Goal: Task Accomplishment & Management: Use online tool/utility

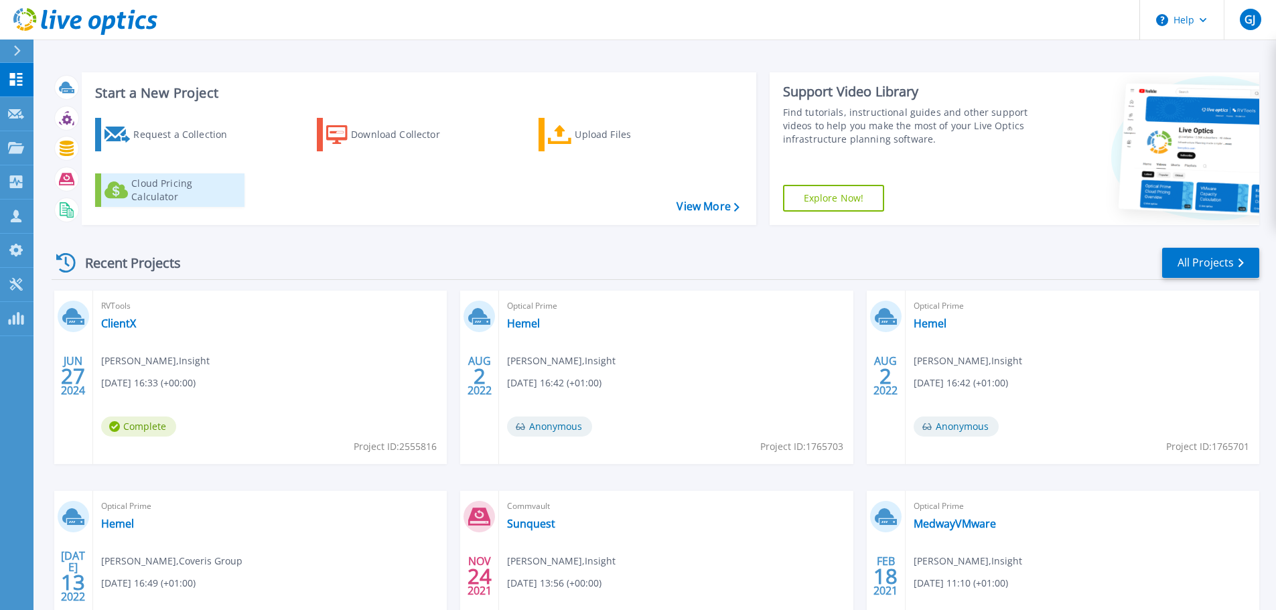
click at [198, 191] on div "Cloud Pricing Calculator" at bounding box center [184, 190] width 107 height 27
click at [208, 196] on div "Cloud Pricing Calculator" at bounding box center [184, 190] width 107 height 27
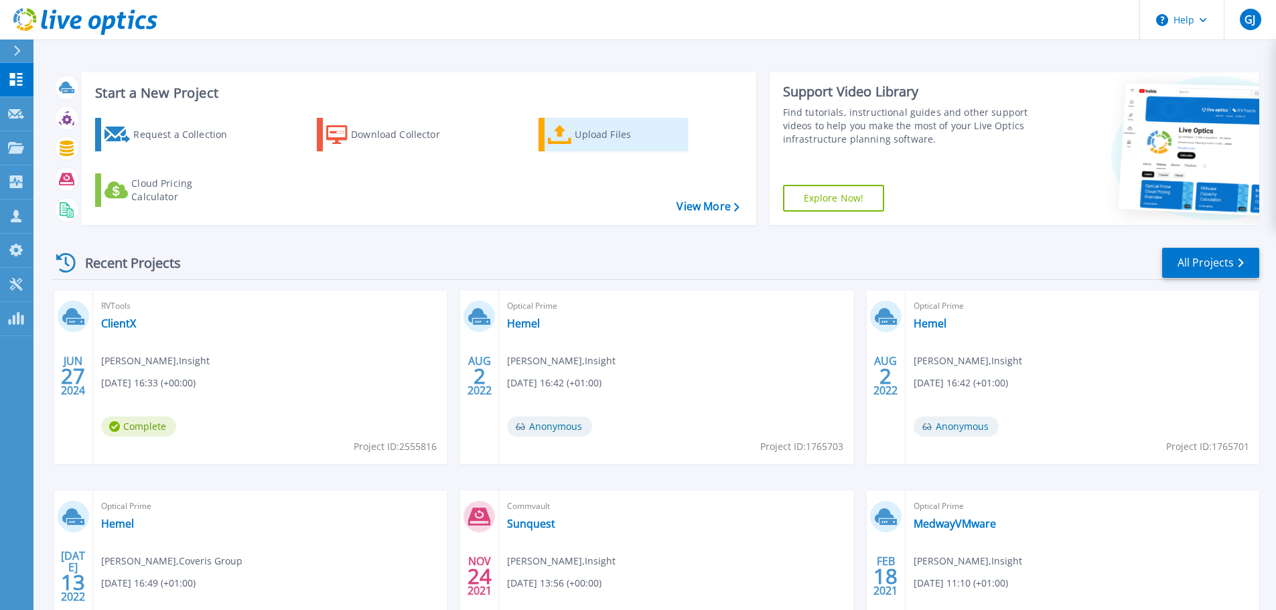
click at [552, 138] on icon at bounding box center [560, 134] width 24 height 19
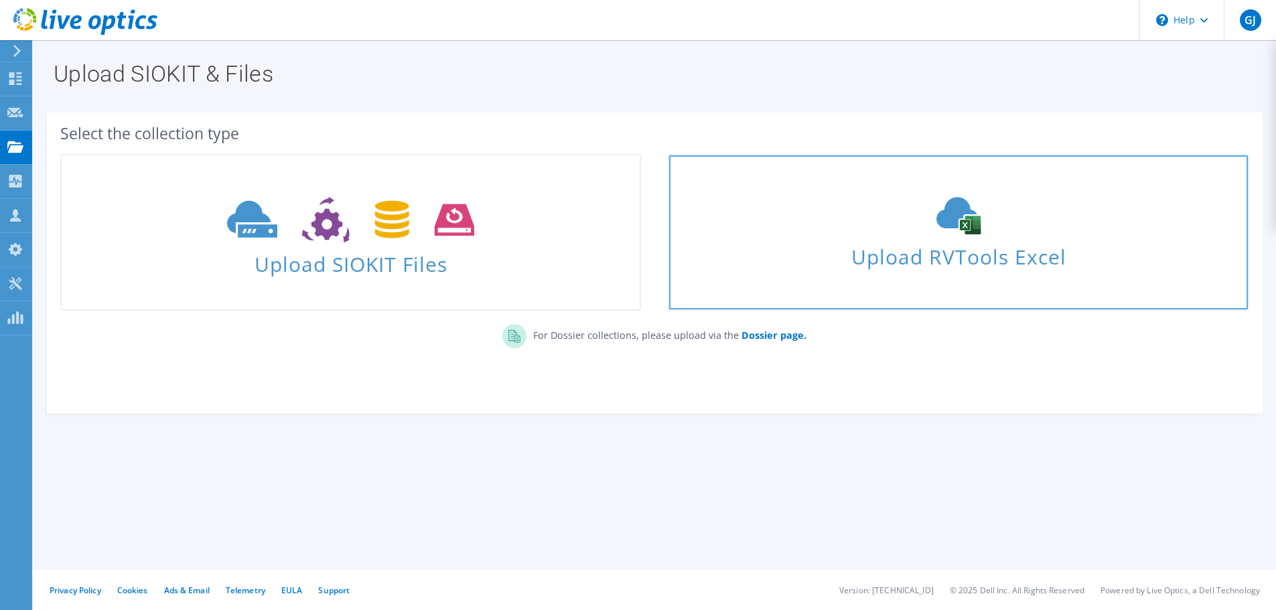
click at [946, 261] on span "Upload RVTools Excel" at bounding box center [958, 253] width 578 height 29
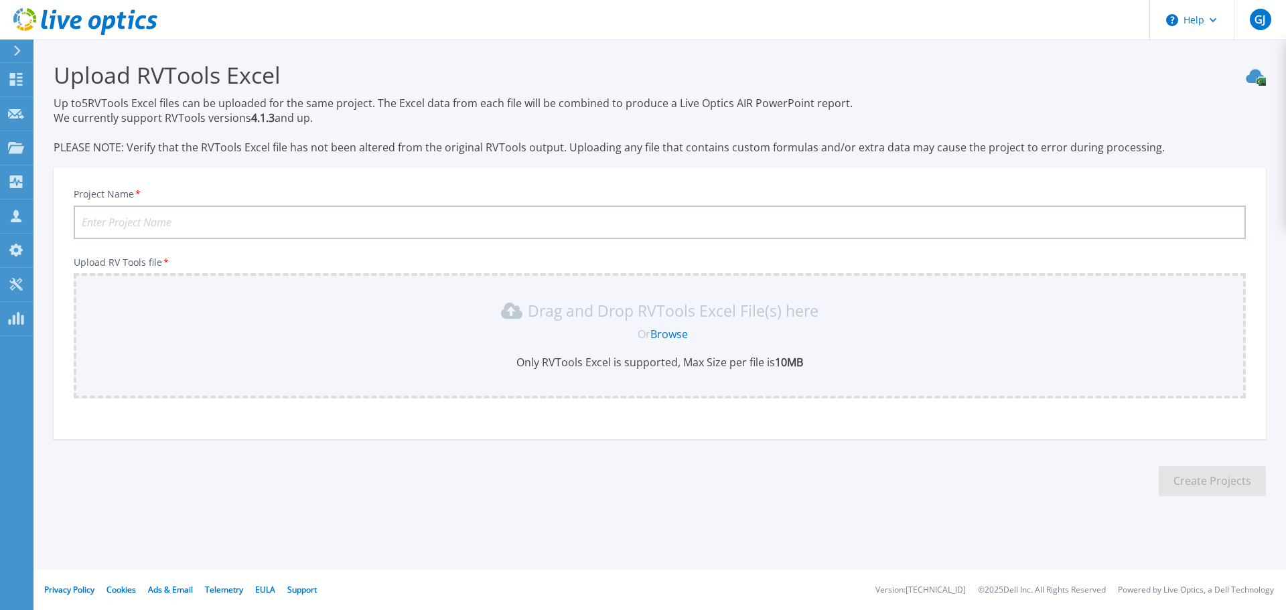
click at [21, 45] on div at bounding box center [22, 51] width 21 height 23
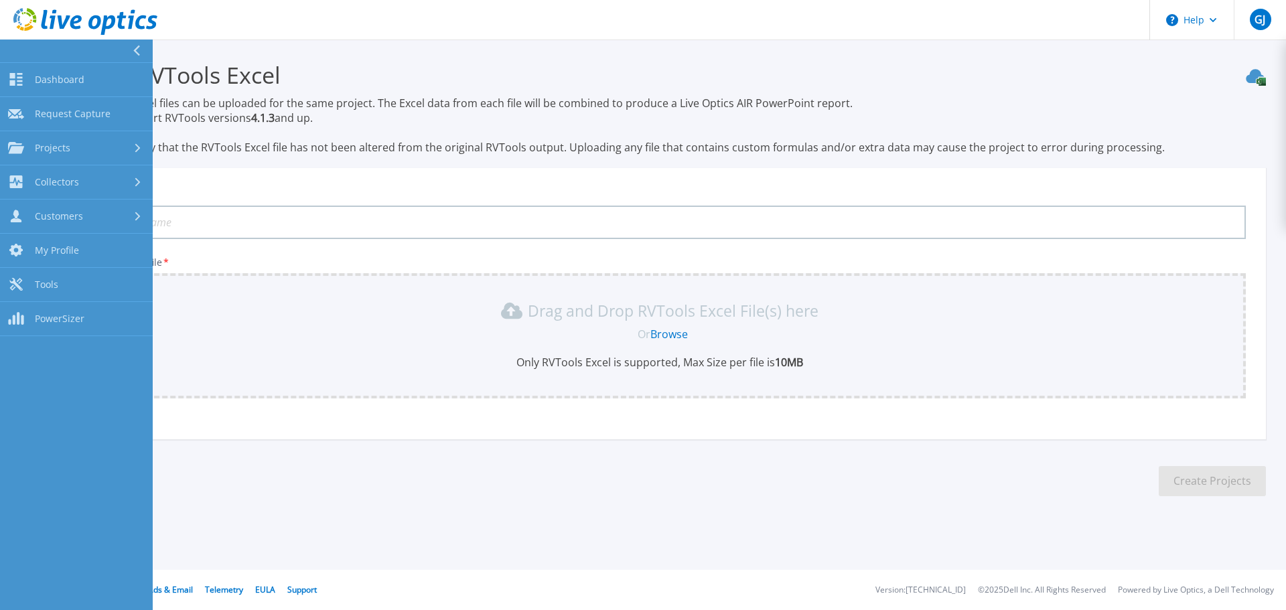
click at [565, 212] on input "Project Name *" at bounding box center [660, 222] width 1172 height 33
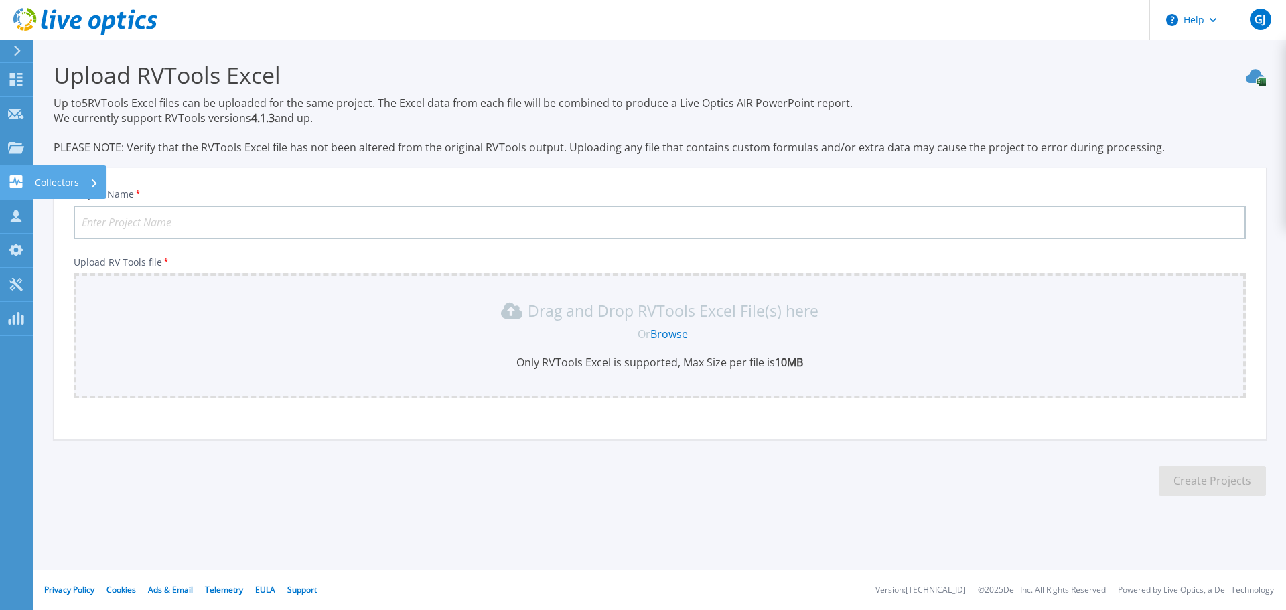
click at [96, 179] on icon at bounding box center [94, 183] width 5 height 9
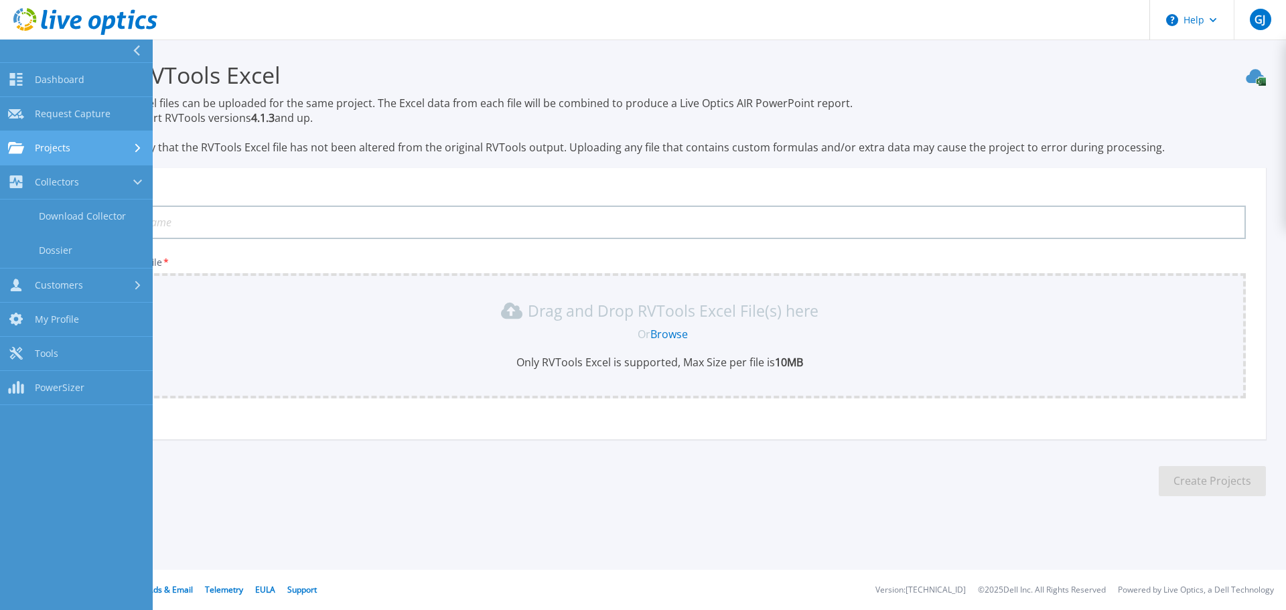
click at [78, 149] on div "Projects" at bounding box center [76, 148] width 137 height 12
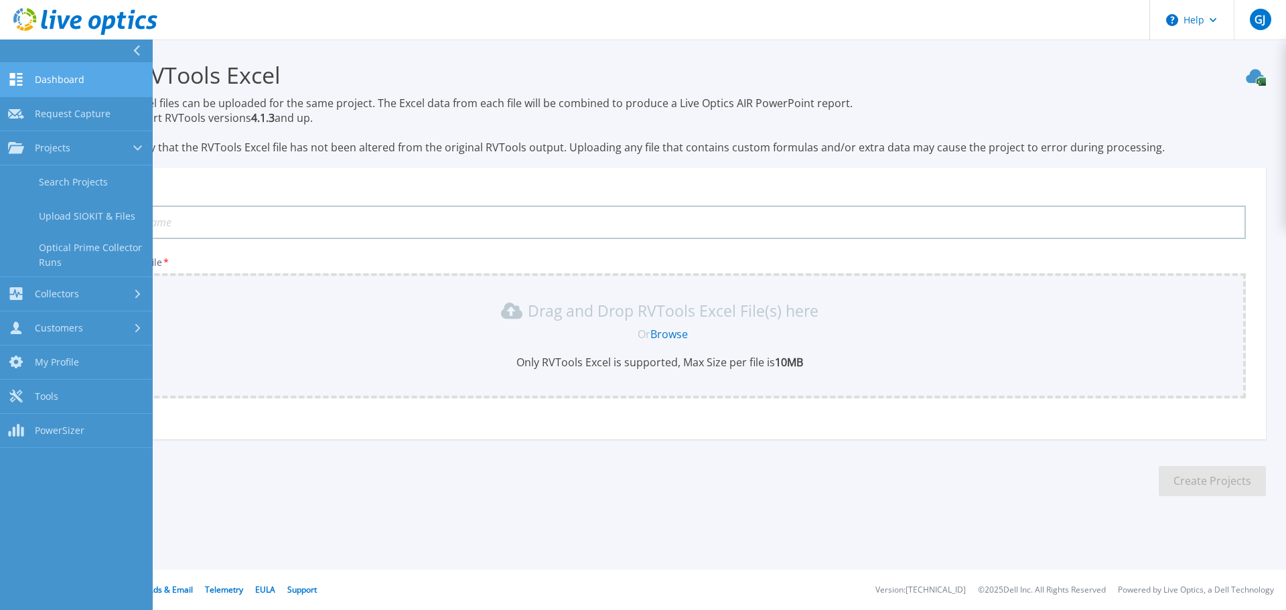
click at [74, 68] on link "Dashboard Dashboard" at bounding box center [76, 80] width 153 height 34
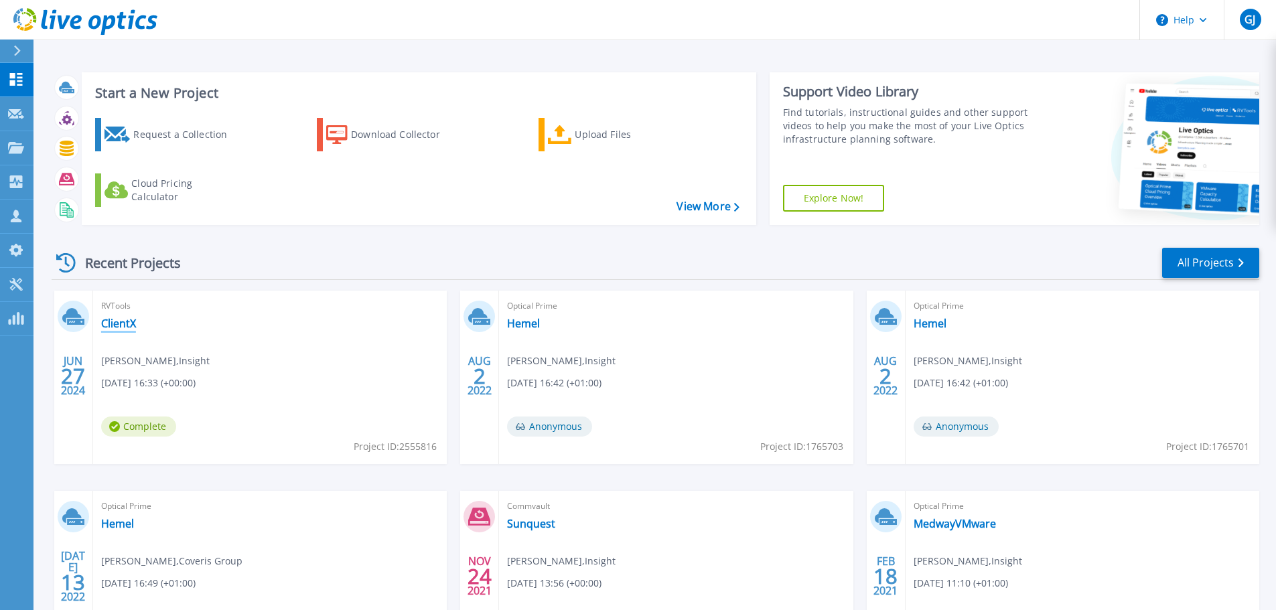
click at [115, 320] on link "ClientX" at bounding box center [118, 323] width 35 height 13
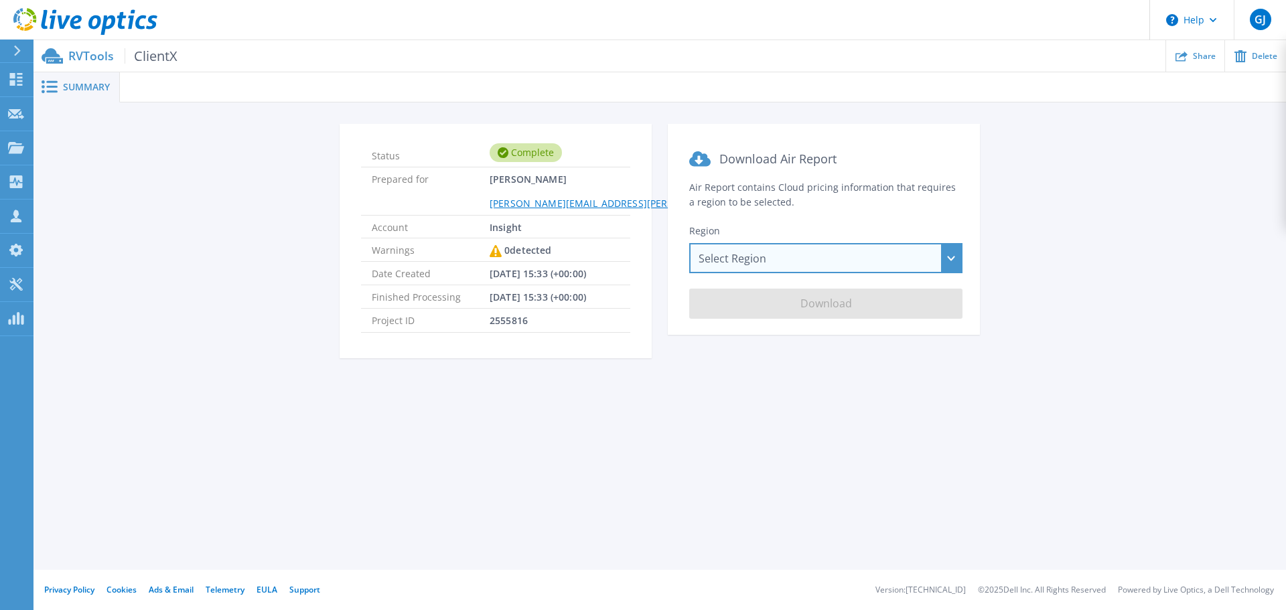
click at [763, 258] on div "Select Region [GEOGRAPHIC_DATA] ([GEOGRAPHIC_DATA]) [GEOGRAPHIC_DATA] ([GEOGRAP…" at bounding box center [825, 258] width 273 height 30
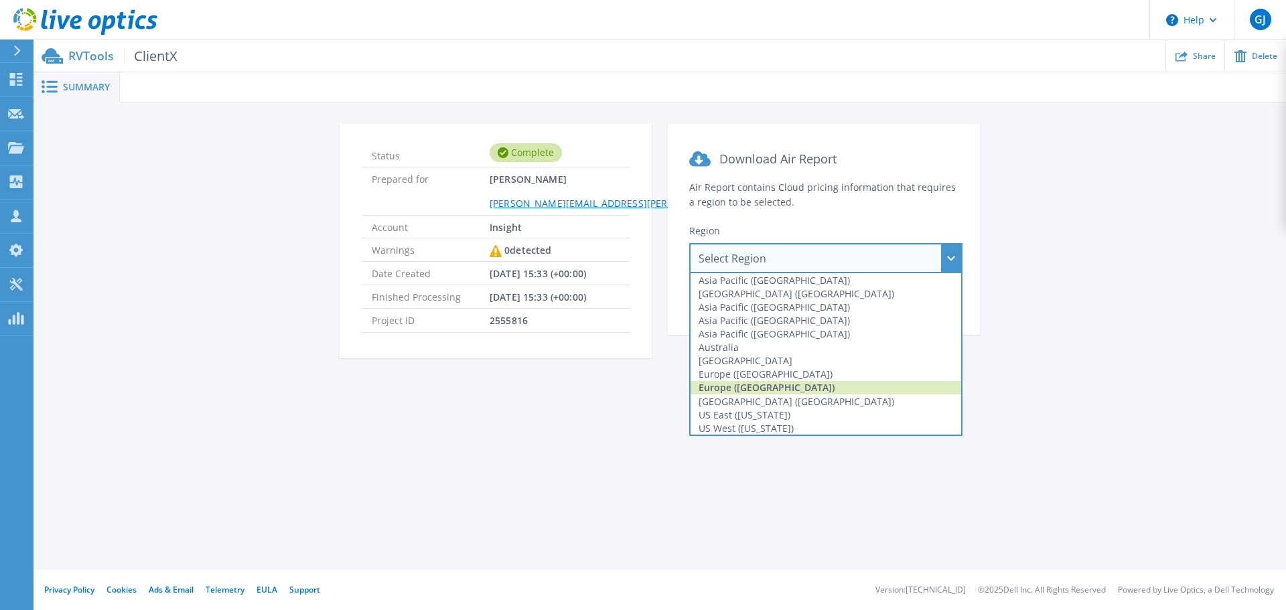
click at [751, 384] on div "Europe (London)" at bounding box center [826, 387] width 271 height 13
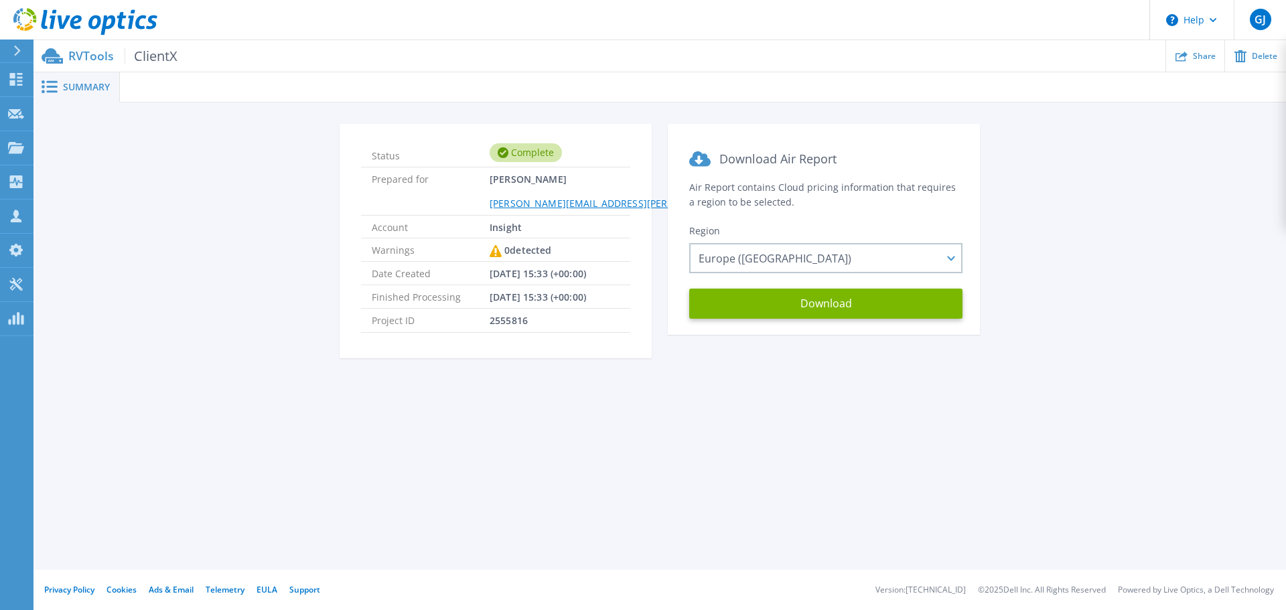
click at [758, 418] on div "Summary Status Complete Prepared for Gavin Jarrett Gavin.Jarrett@Insight.com Ac…" at bounding box center [659, 285] width 1252 height 570
click at [155, 56] on span "ClientX" at bounding box center [151, 55] width 53 height 15
click at [86, 88] on span "Summary" at bounding box center [86, 86] width 47 height 9
click at [838, 306] on button "Download" at bounding box center [825, 304] width 273 height 30
click at [80, 58] on p "RVTools ClientX" at bounding box center [122, 55] width 109 height 15
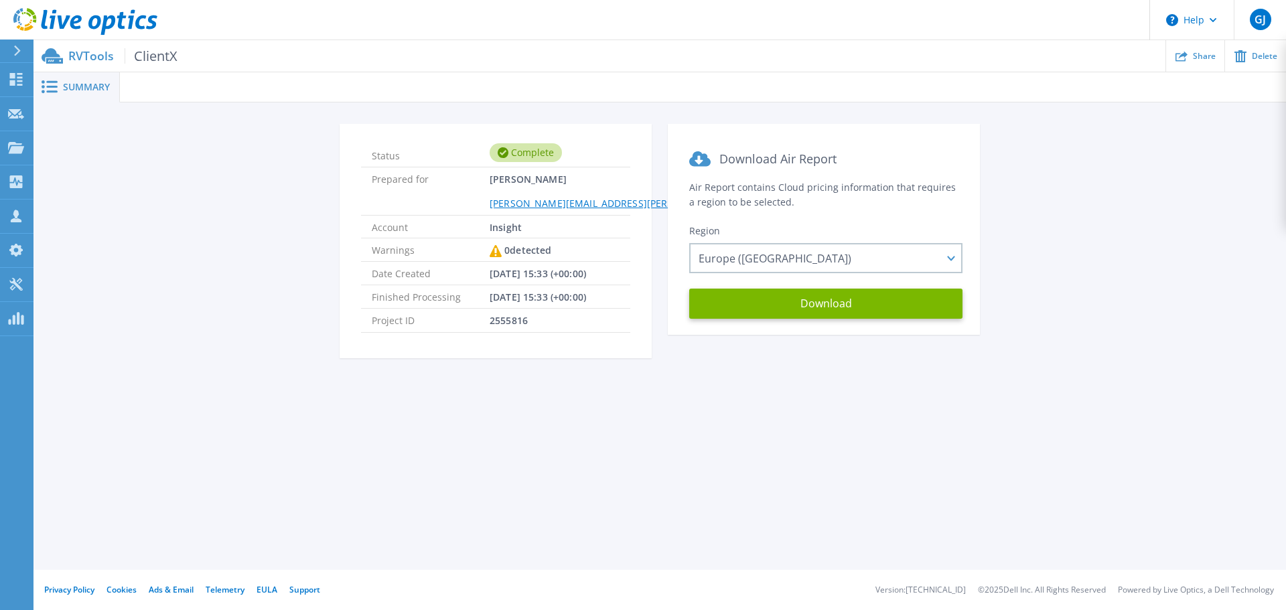
click at [69, 27] on icon at bounding box center [85, 21] width 144 height 27
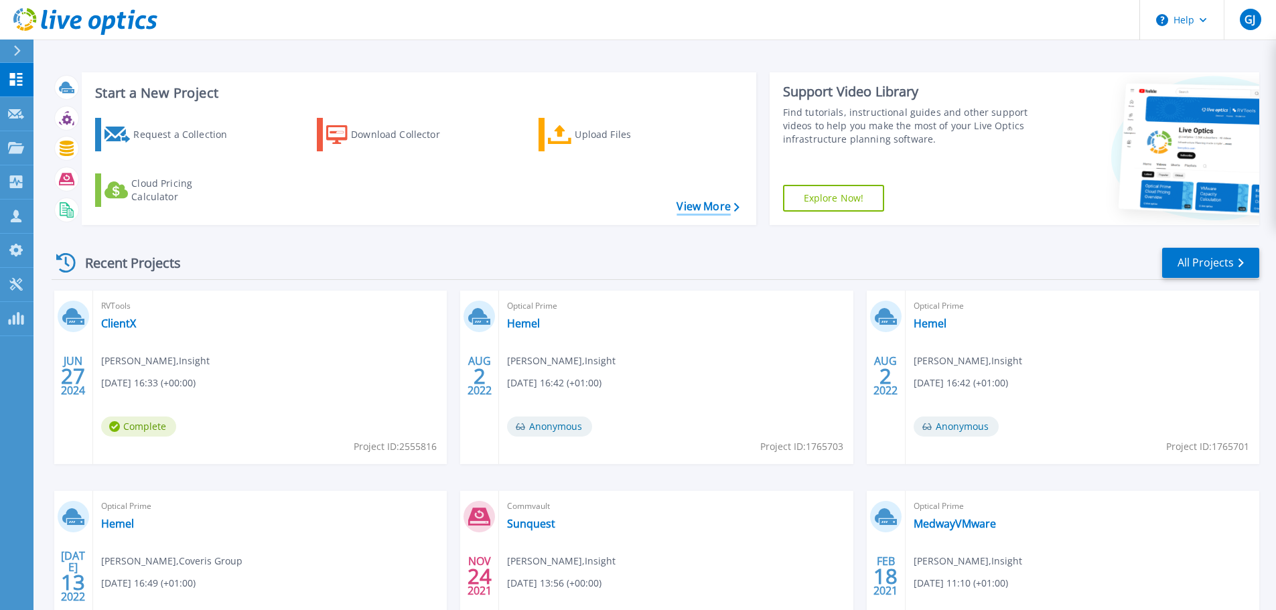
click at [695, 209] on link "View More" at bounding box center [707, 206] width 62 height 13
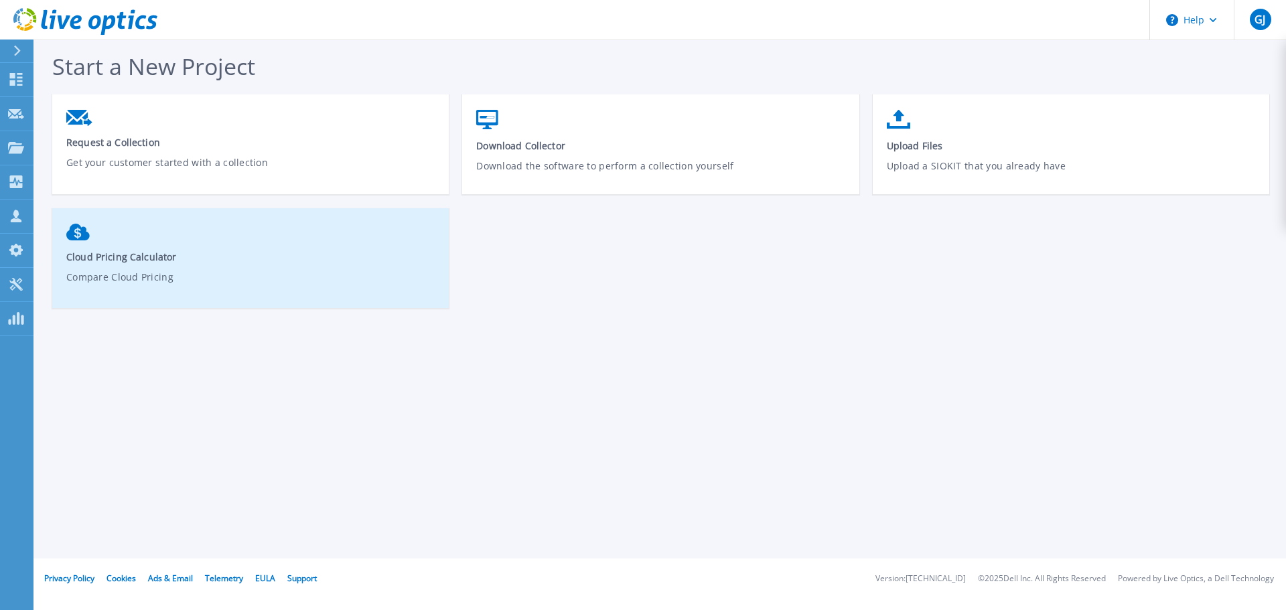
click at [200, 259] on span "Cloud Pricing Calculator" at bounding box center [250, 256] width 369 height 13
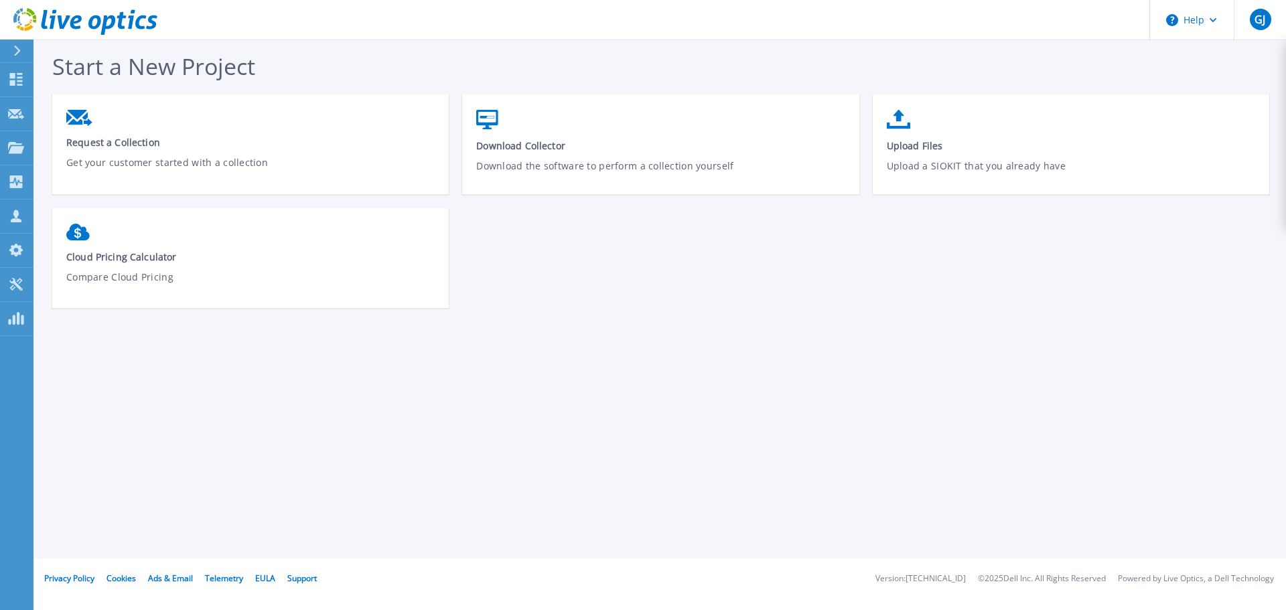
click at [22, 47] on div at bounding box center [22, 51] width 21 height 23
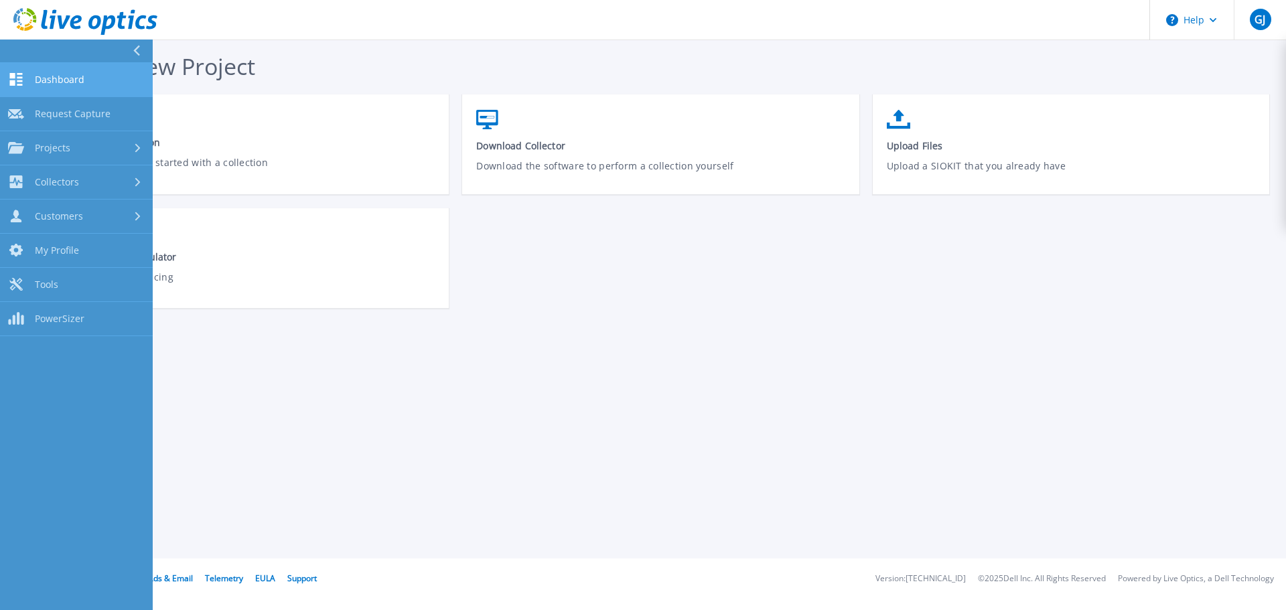
click at [66, 78] on span "Dashboard" at bounding box center [60, 80] width 50 height 12
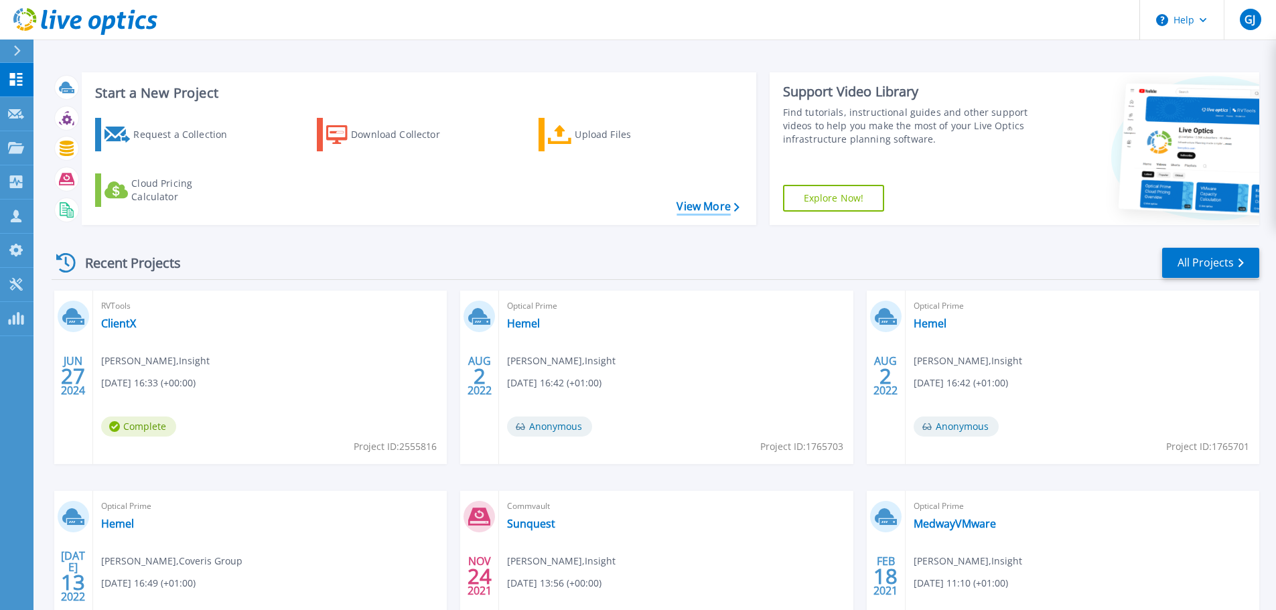
click at [703, 206] on link "View More" at bounding box center [707, 206] width 62 height 13
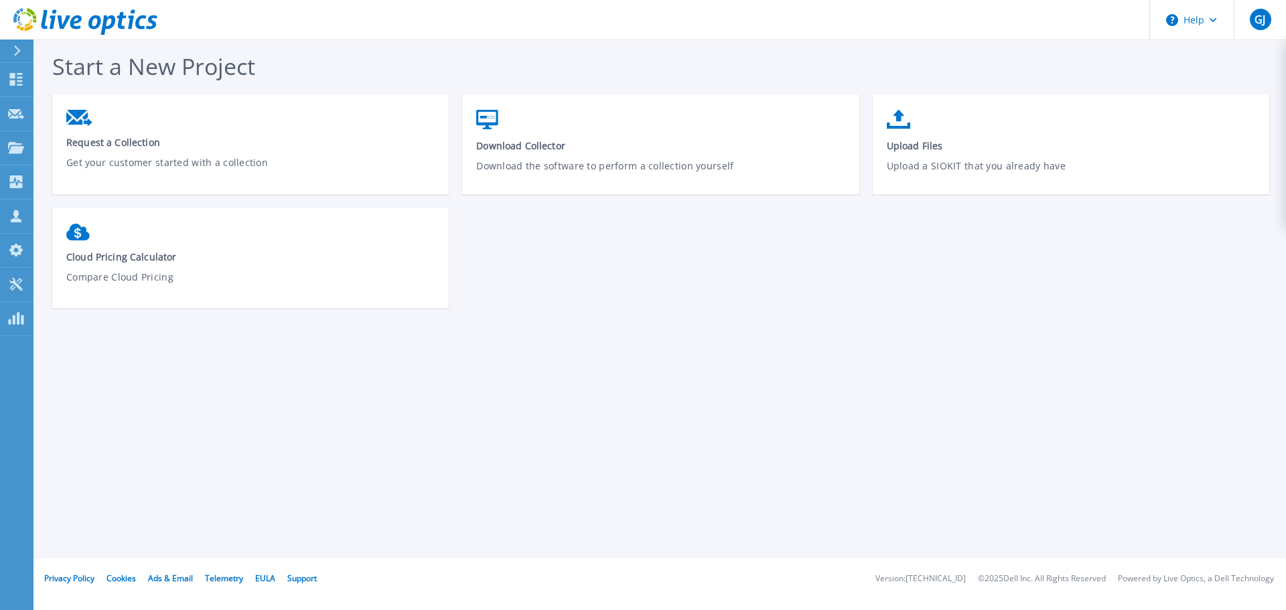
click at [23, 50] on div at bounding box center [22, 51] width 21 height 23
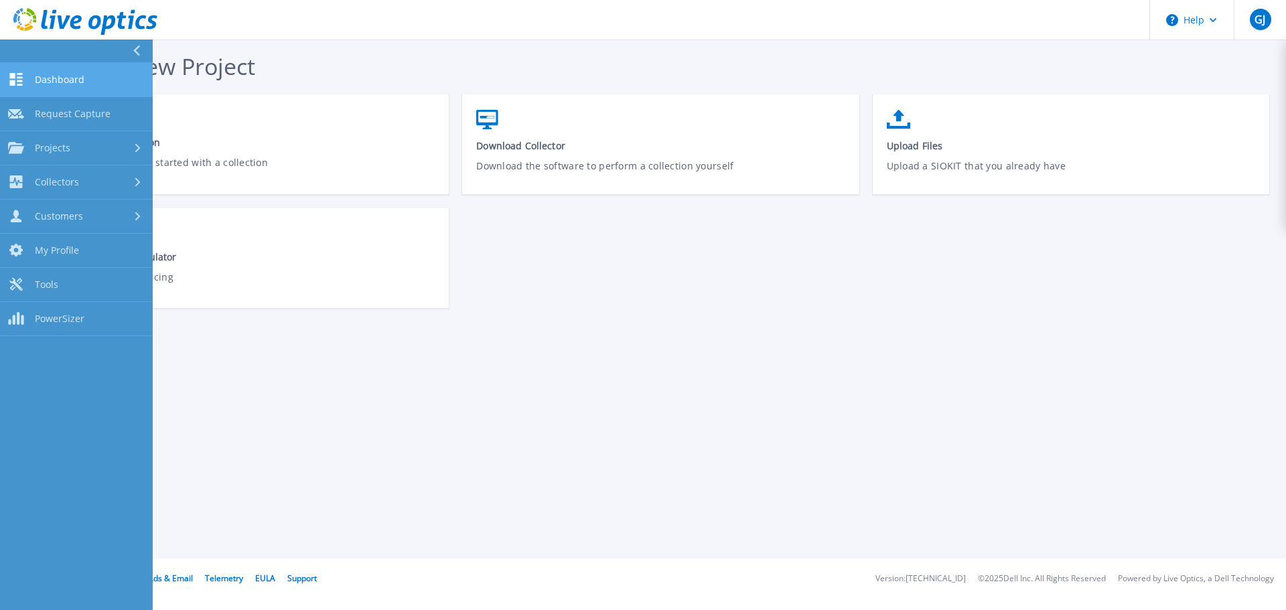
click at [62, 70] on link "Dashboard Dashboard" at bounding box center [76, 80] width 153 height 34
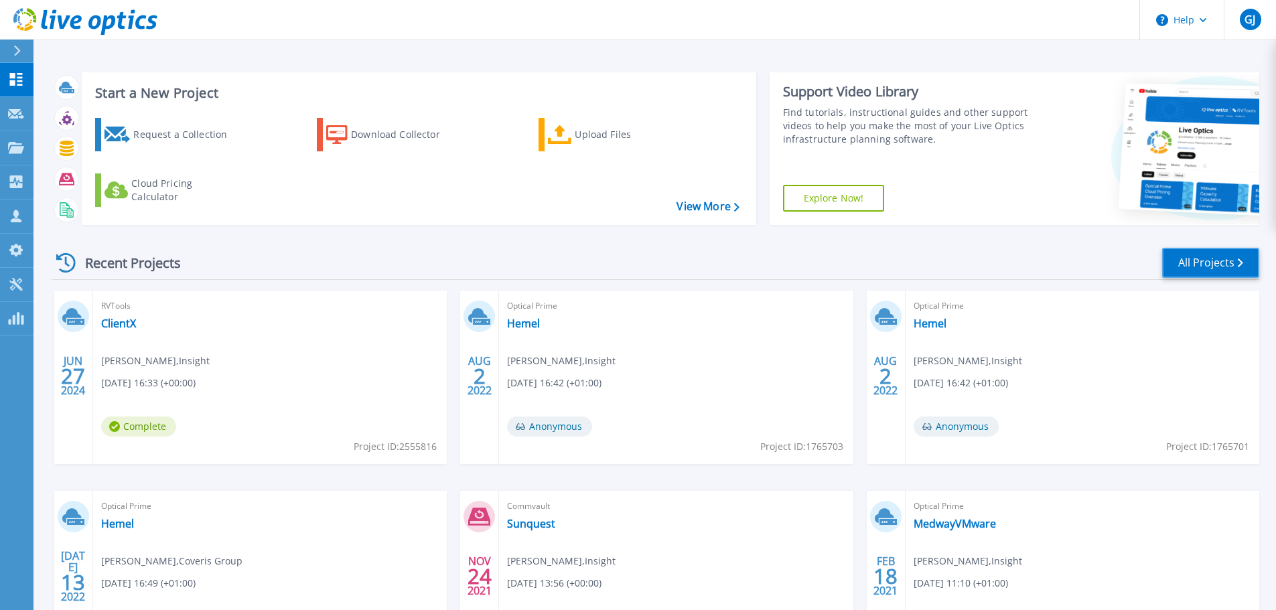
click at [1202, 267] on link "All Projects" at bounding box center [1210, 263] width 97 height 30
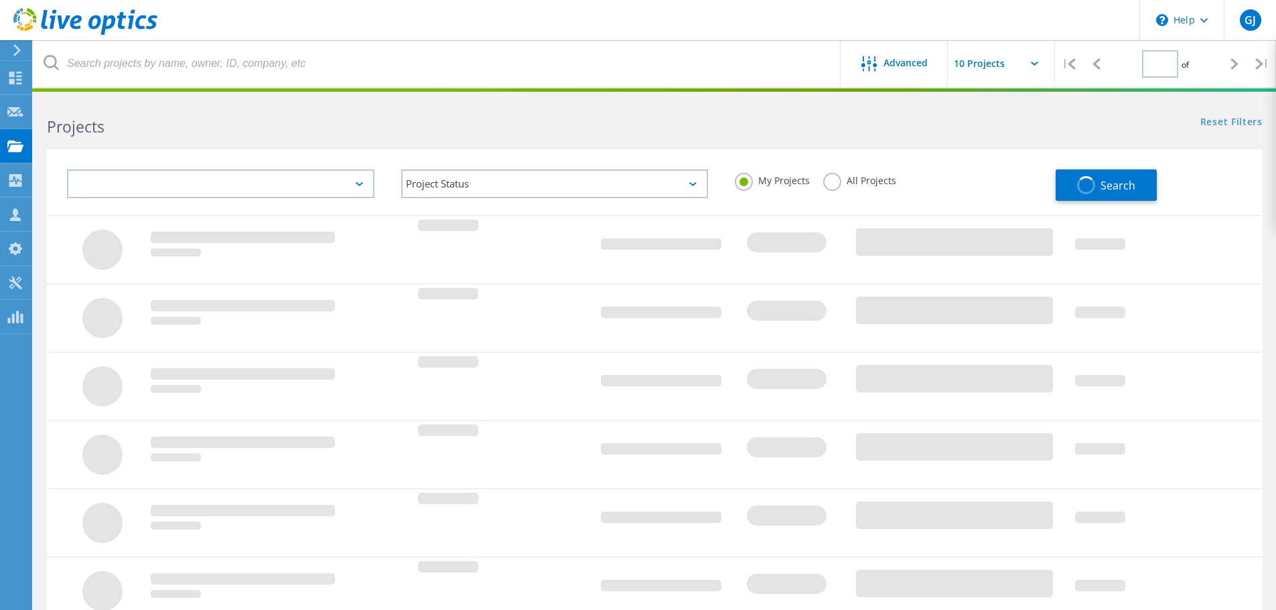
type input "1"
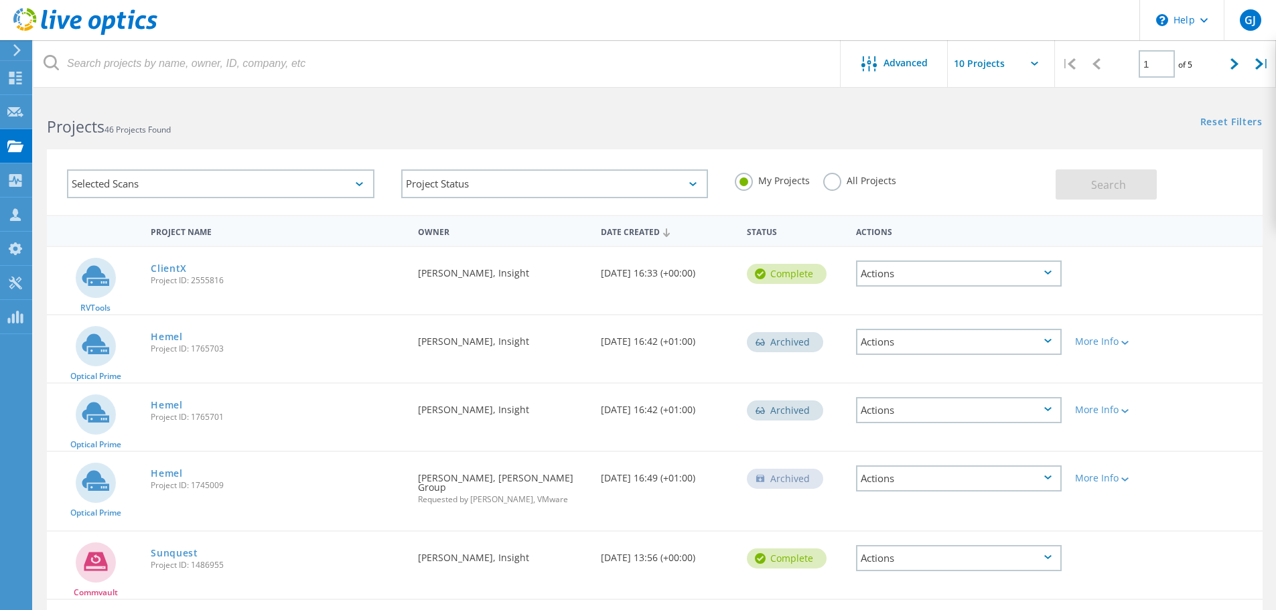
click at [24, 52] on div at bounding box center [15, 50] width 20 height 12
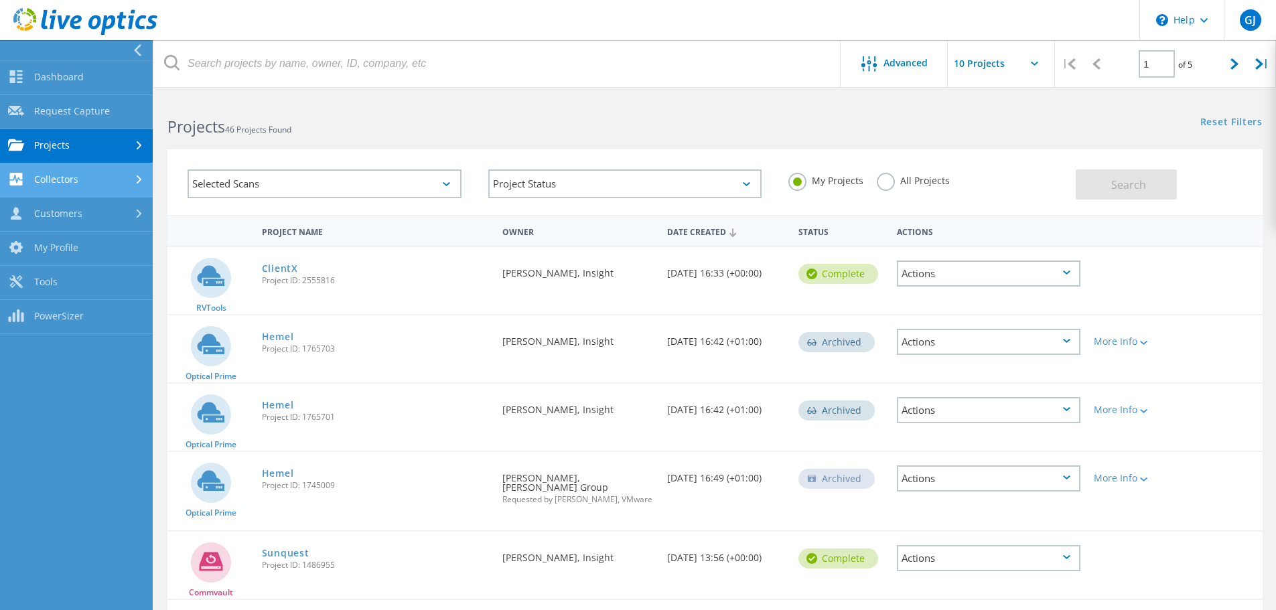
click at [92, 171] on link "Collectors" at bounding box center [76, 180] width 153 height 34
click at [86, 142] on link "Projects" at bounding box center [76, 146] width 153 height 34
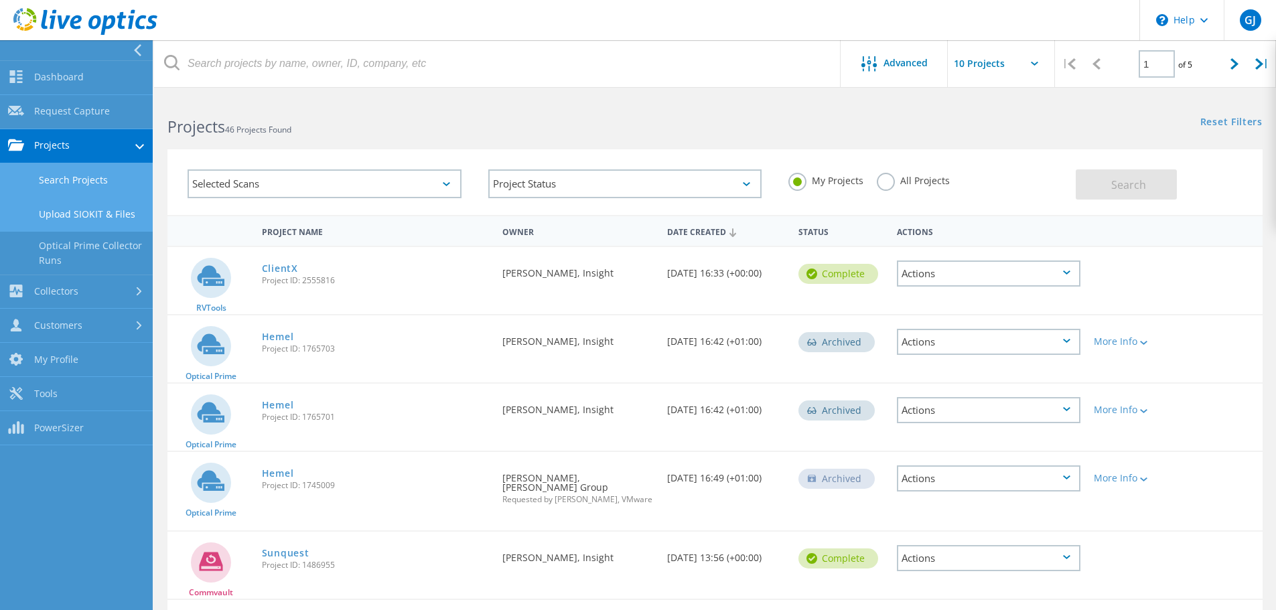
click at [109, 217] on link "Upload SIOKIT & Files" at bounding box center [76, 215] width 153 height 34
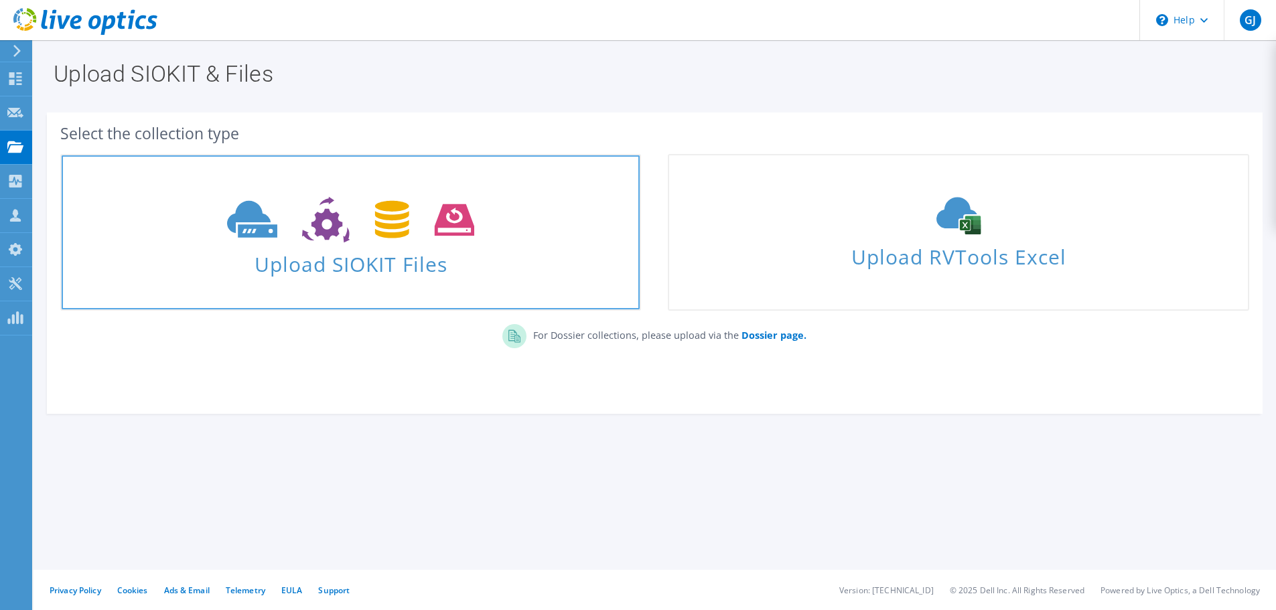
click at [323, 238] on icon at bounding box center [350, 220] width 247 height 46
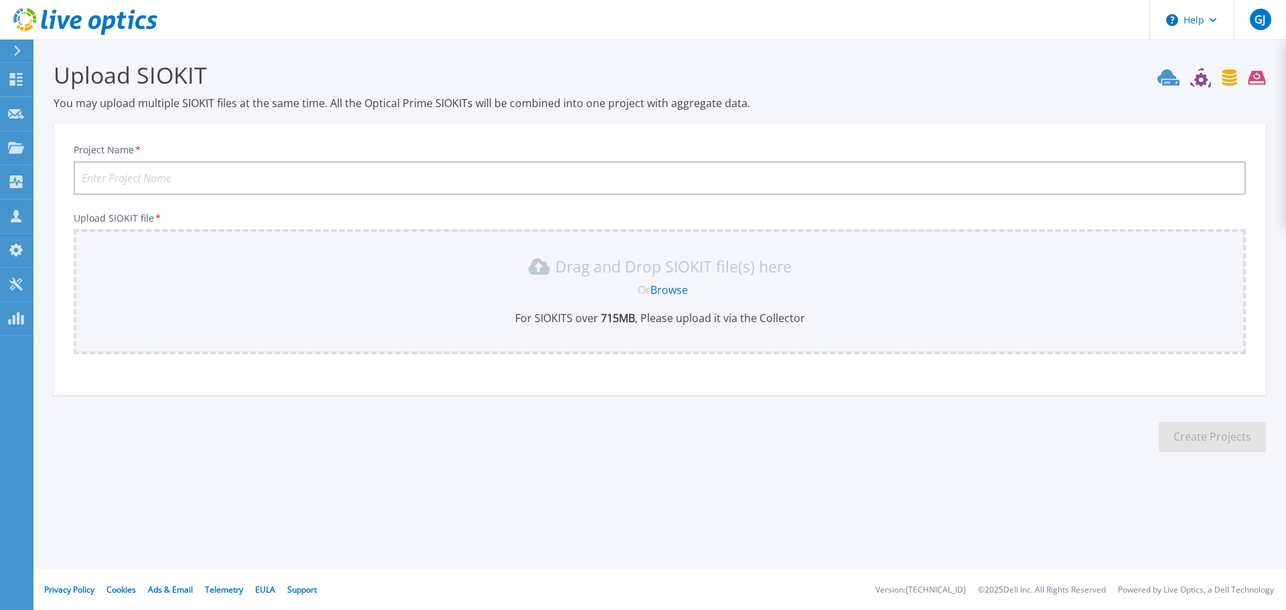
click at [16, 46] on icon at bounding box center [16, 51] width 7 height 11
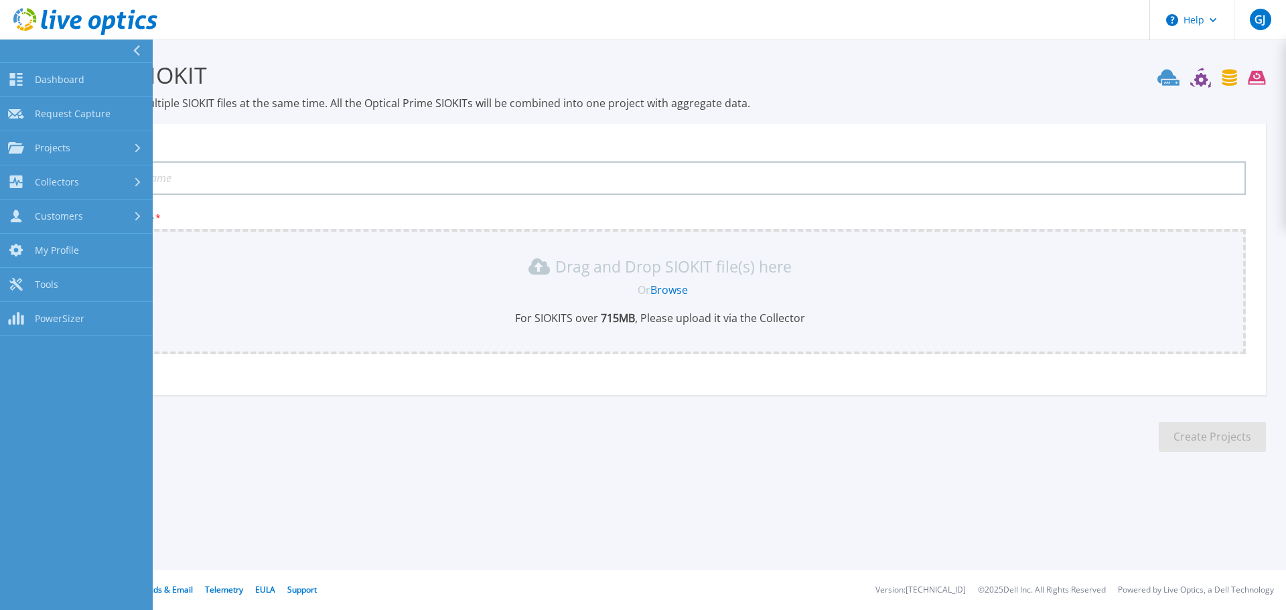
click at [137, 52] on icon at bounding box center [136, 51] width 7 height 11
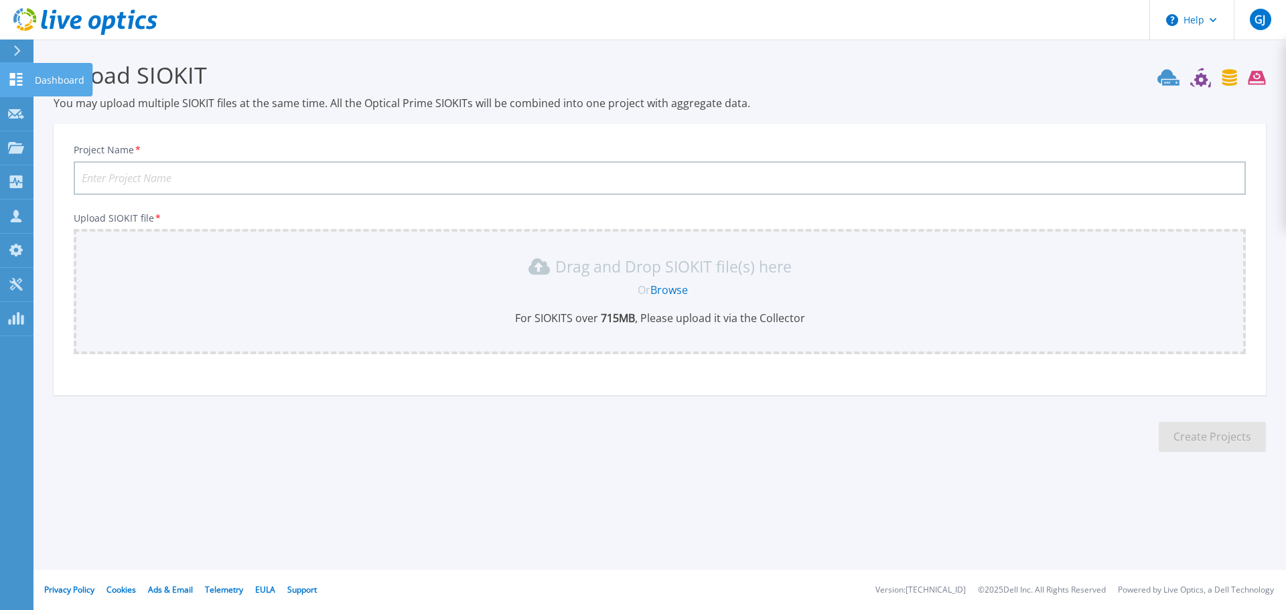
click at [19, 84] on icon at bounding box center [16, 79] width 16 height 13
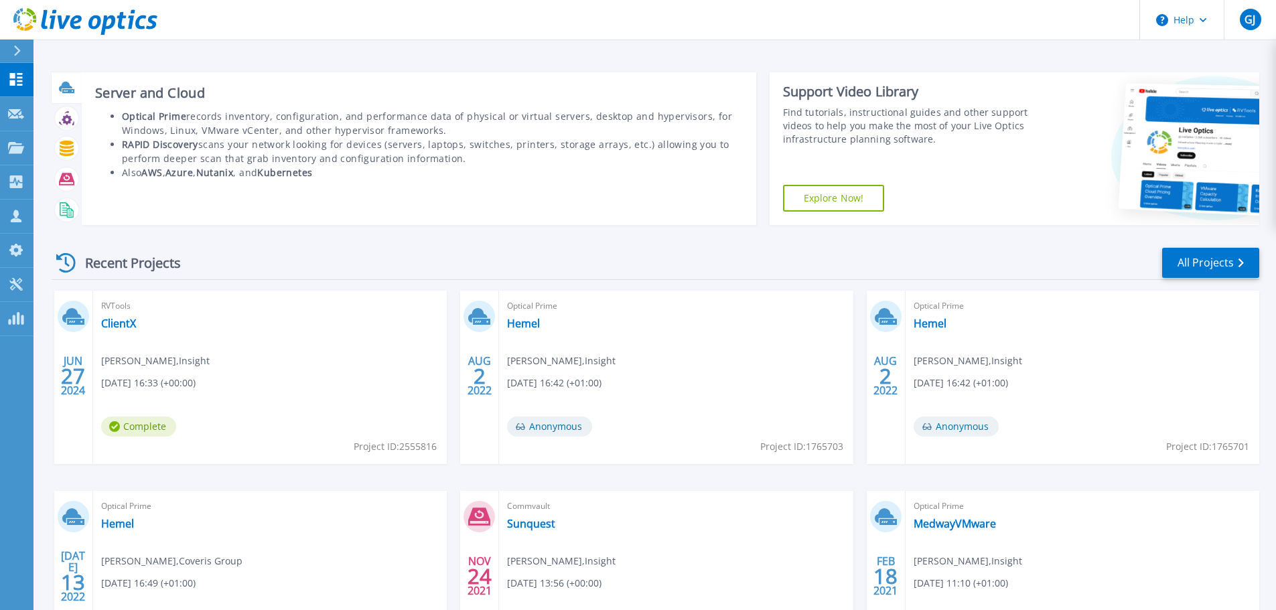
click at [70, 90] on icon at bounding box center [68, 91] width 12 height 4
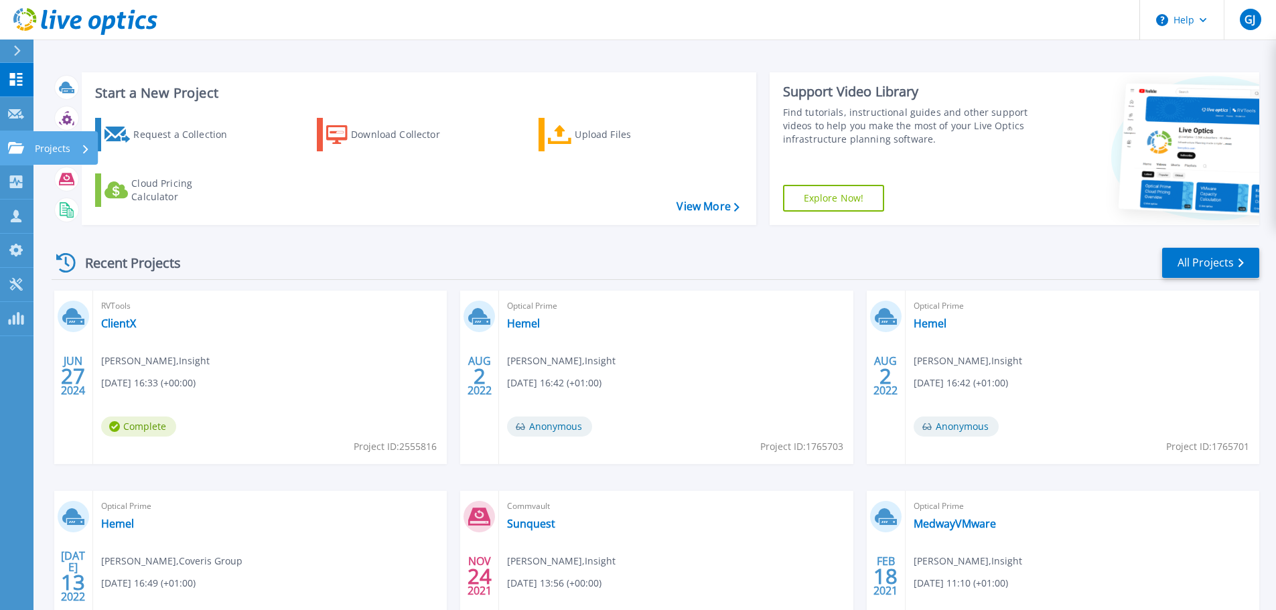
click at [17, 152] on icon at bounding box center [16, 147] width 16 height 11
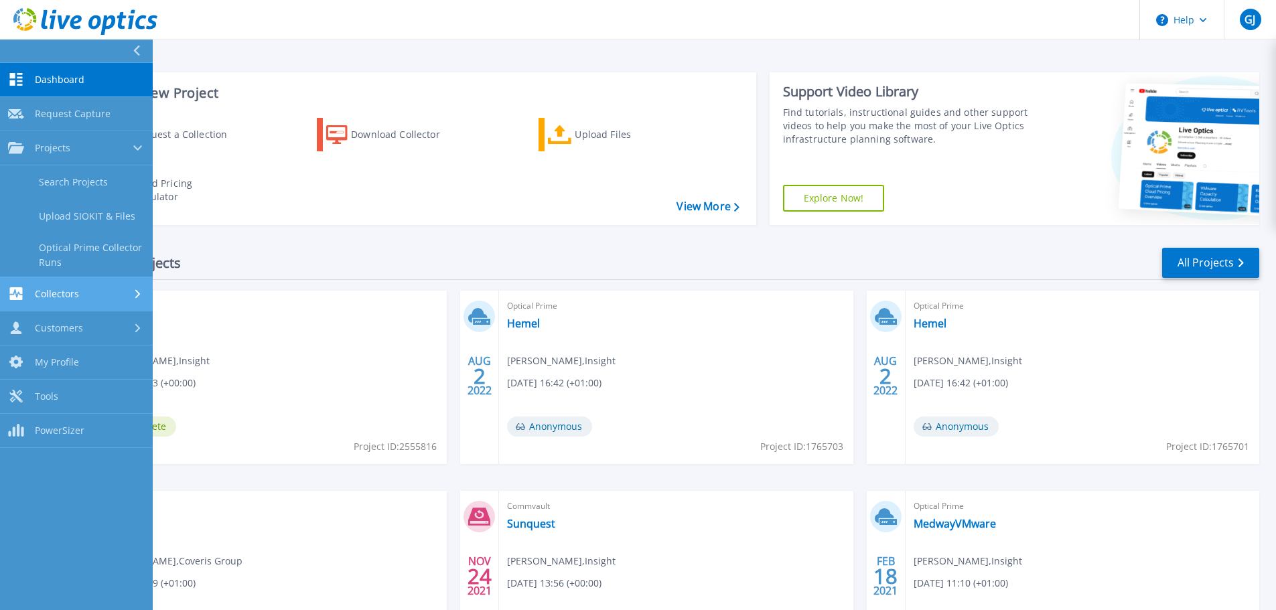
click at [96, 305] on link "Collectors Collectors" at bounding box center [76, 294] width 153 height 34
click at [114, 294] on link "Customers Customers" at bounding box center [76, 286] width 153 height 34
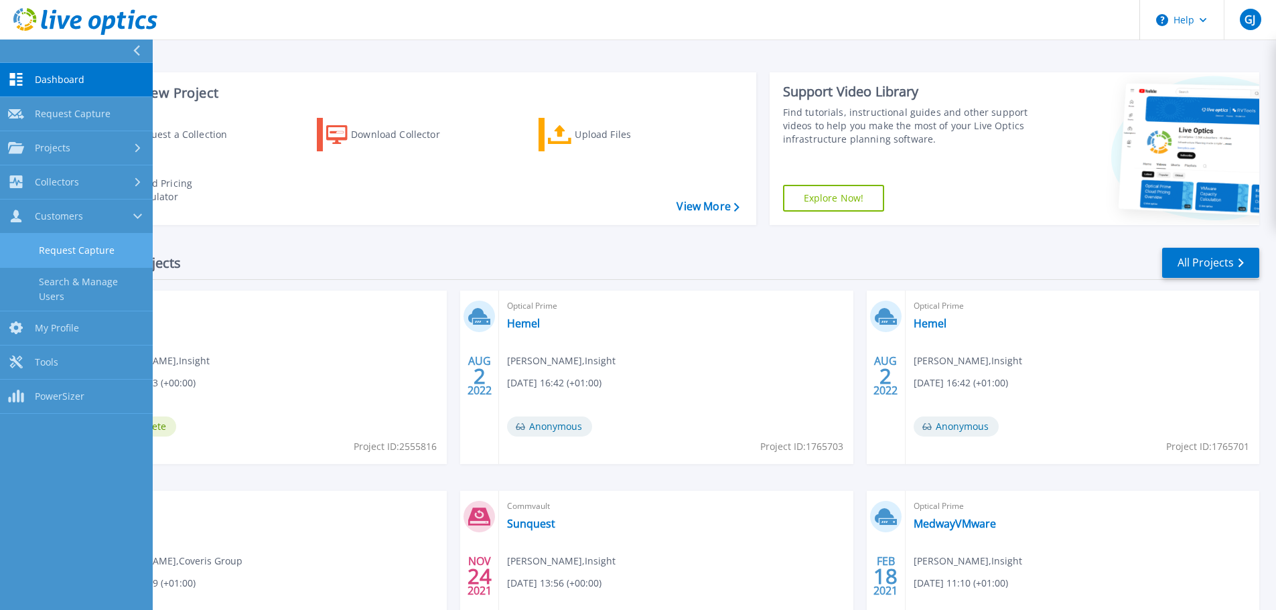
click at [127, 263] on link "Request Capture" at bounding box center [76, 251] width 153 height 34
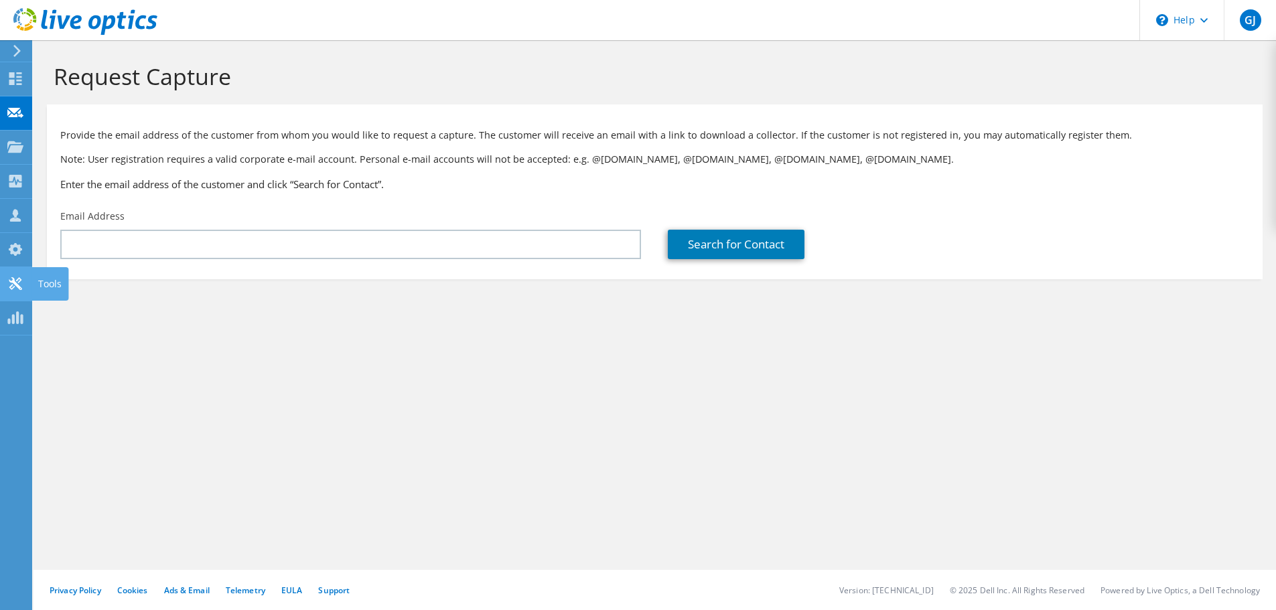
click at [11, 281] on use at bounding box center [15, 283] width 13 height 13
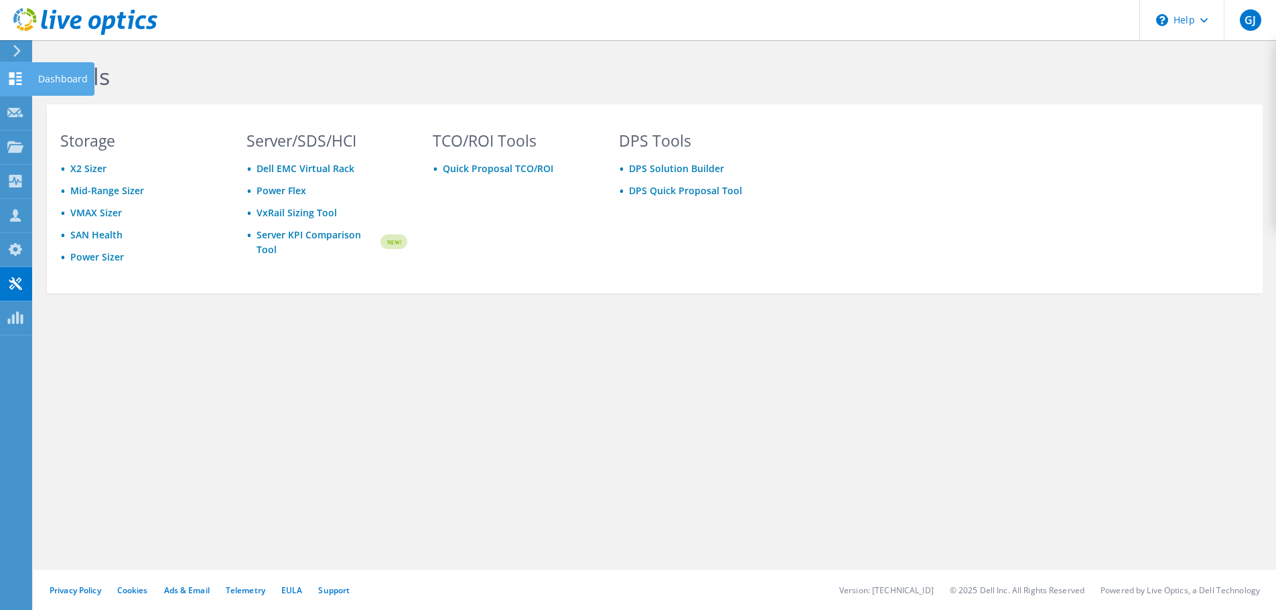
click at [20, 73] on use at bounding box center [15, 78] width 13 height 13
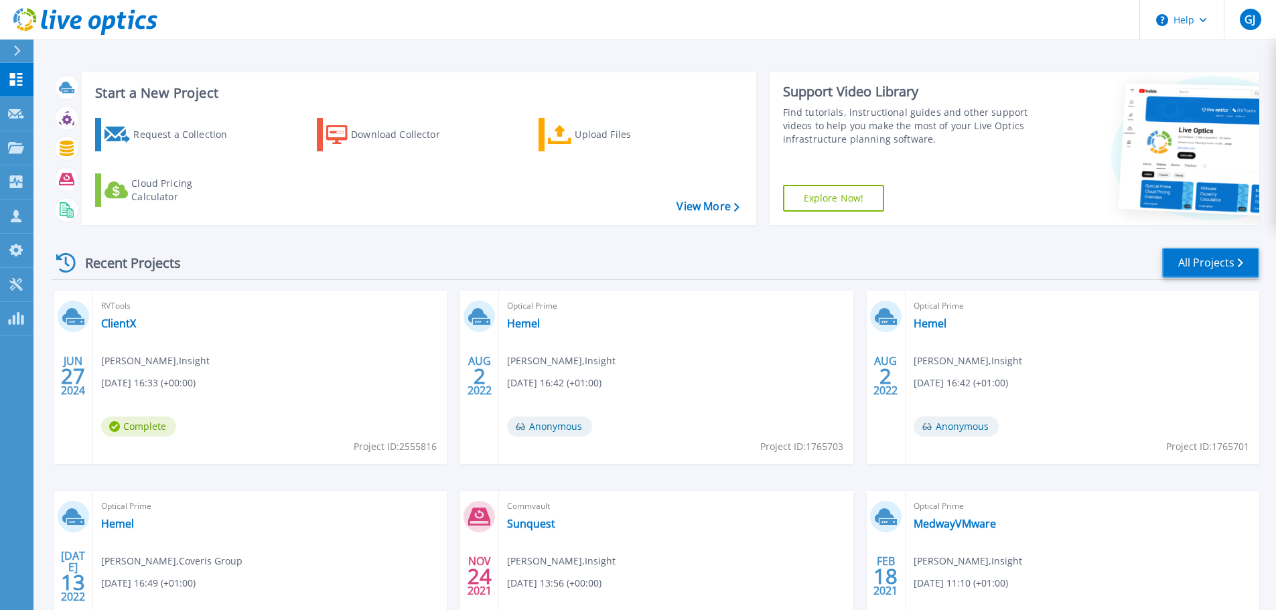
click at [1204, 267] on link "All Projects" at bounding box center [1210, 263] width 97 height 30
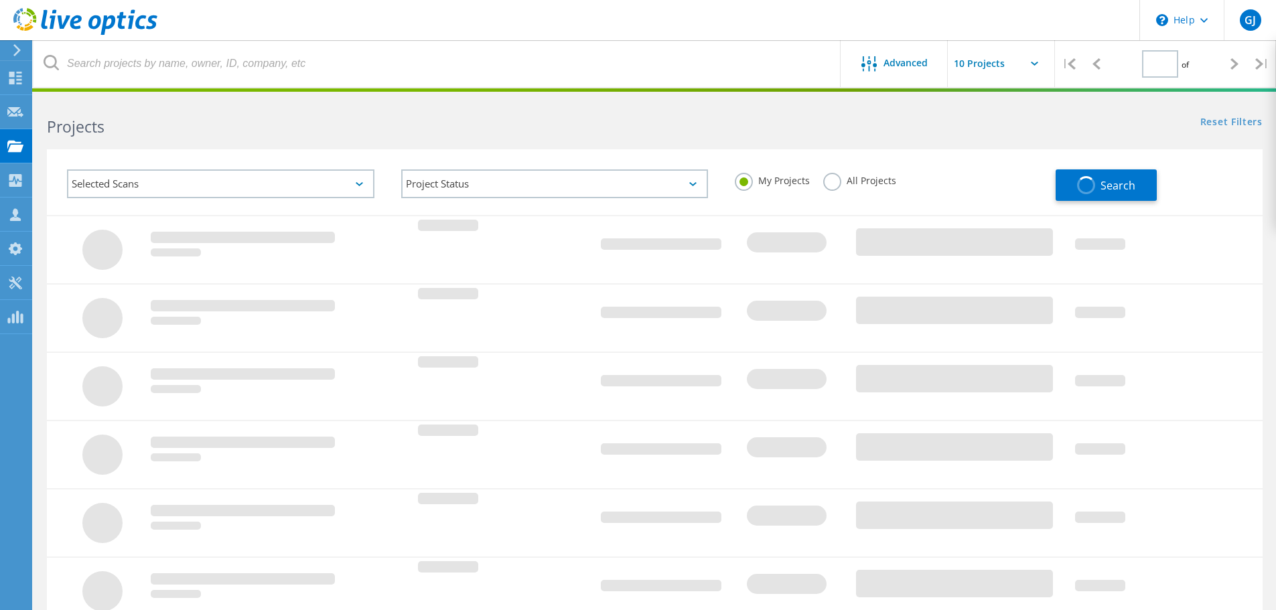
type input "1"
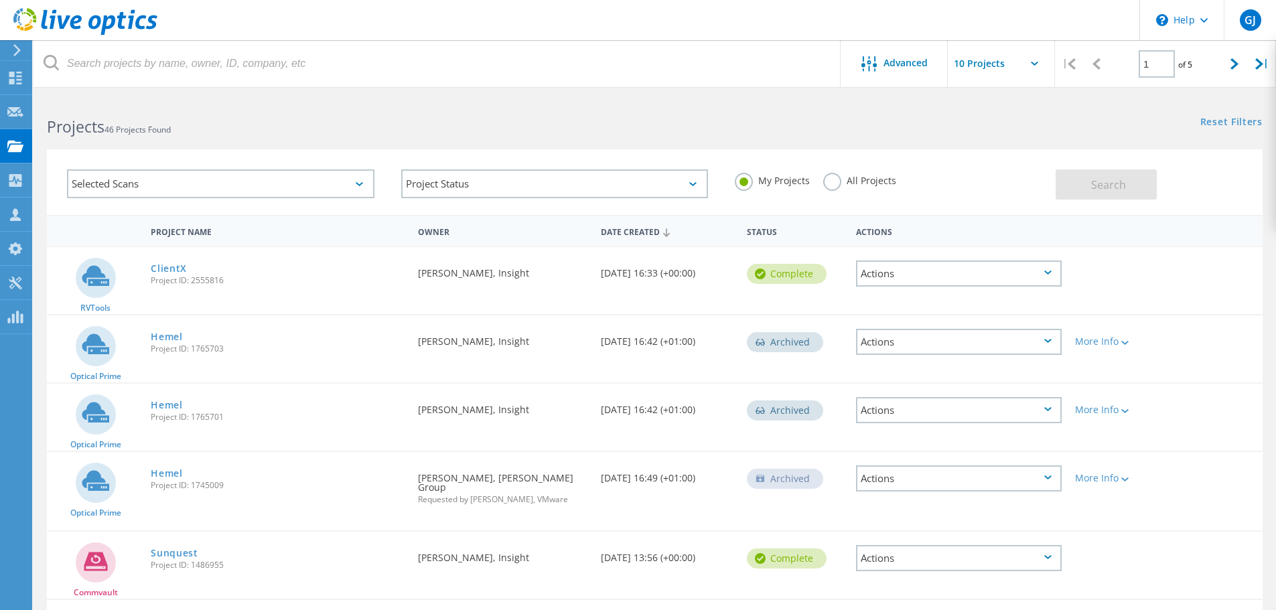
click at [172, 185] on div "Selected Scans" at bounding box center [220, 183] width 307 height 29
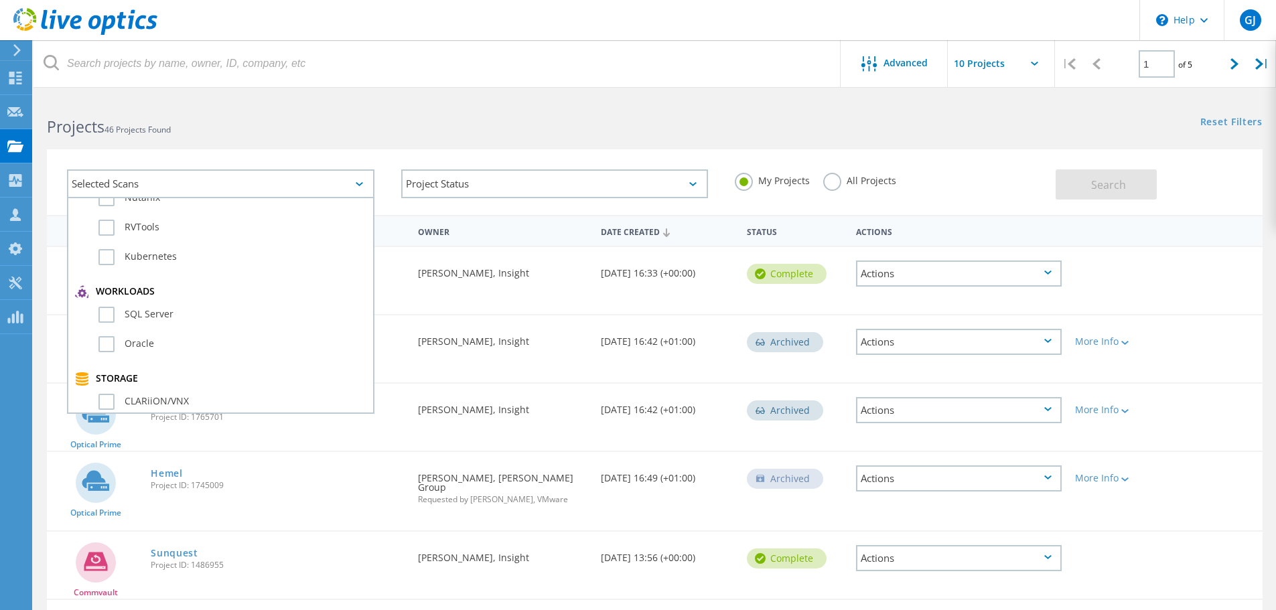
scroll to position [53, 0]
click at [110, 225] on label "AWS" at bounding box center [232, 221] width 268 height 16
click at [0, 0] on input "AWS" at bounding box center [0, 0] width 0 height 0
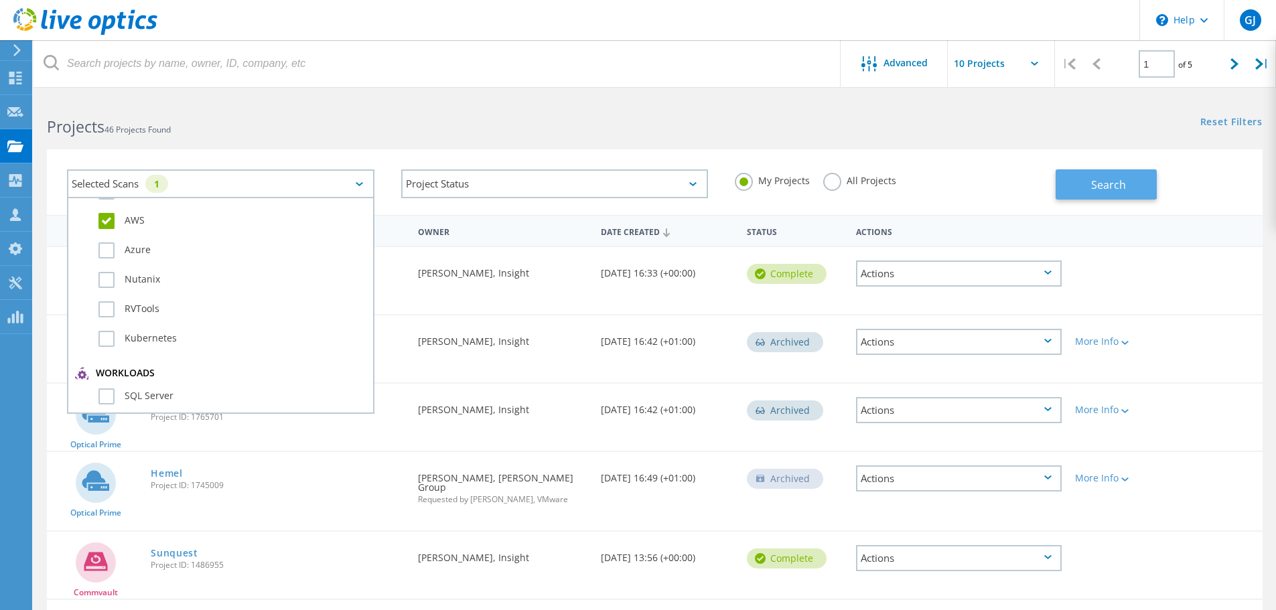
click at [1096, 196] on button "Search" at bounding box center [1106, 184] width 101 height 30
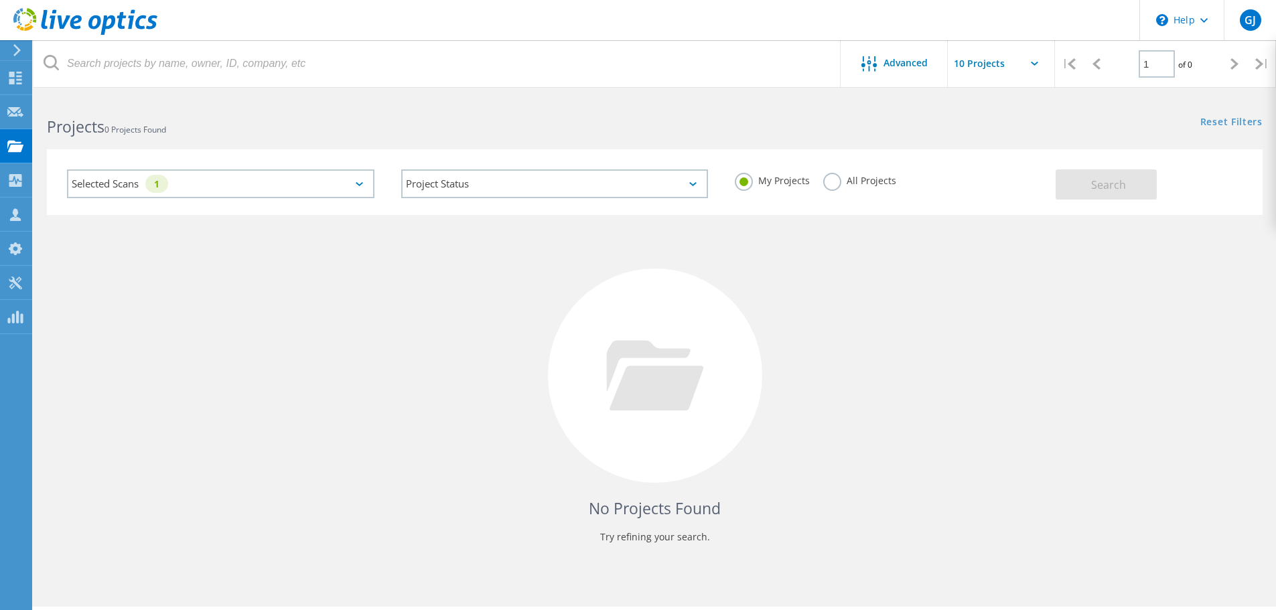
click at [358, 182] on icon at bounding box center [359, 184] width 7 height 4
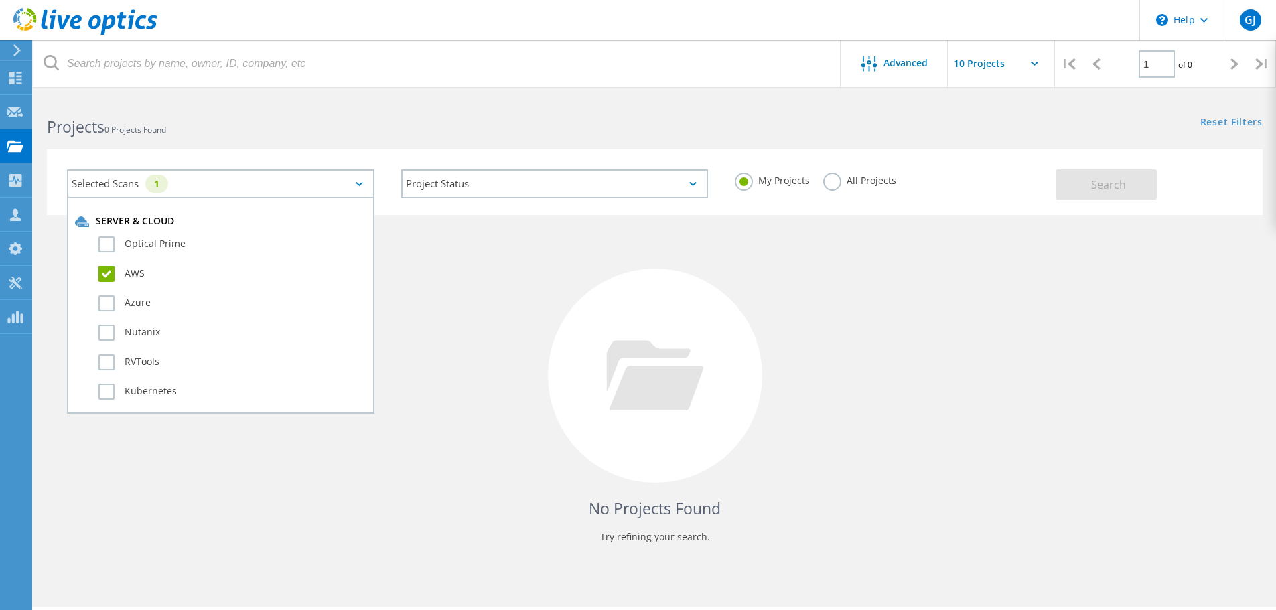
click at [108, 275] on label "AWS" at bounding box center [232, 274] width 268 height 16
click at [0, 0] on input "AWS" at bounding box center [0, 0] width 0 height 0
click at [1114, 184] on span "Search" at bounding box center [1108, 184] width 35 height 15
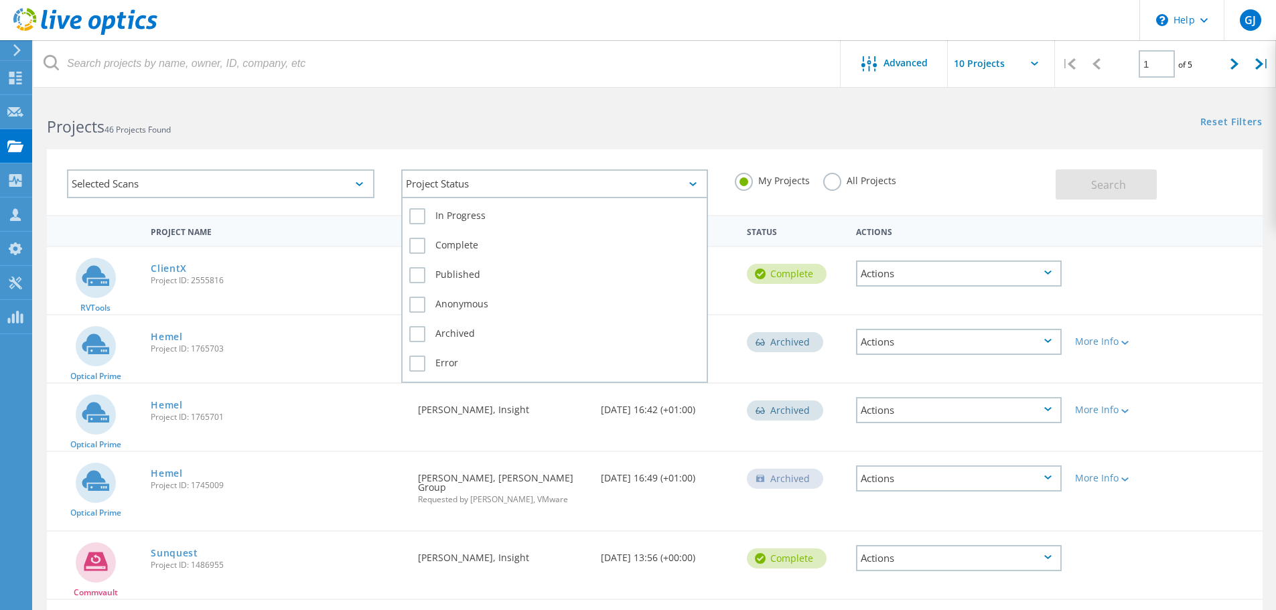
click at [542, 188] on div "Project Status" at bounding box center [554, 183] width 307 height 29
click at [571, 125] on h2 "Projects 46 Projects Found" at bounding box center [344, 127] width 594 height 22
click at [904, 261] on div "Actions" at bounding box center [959, 274] width 206 height 26
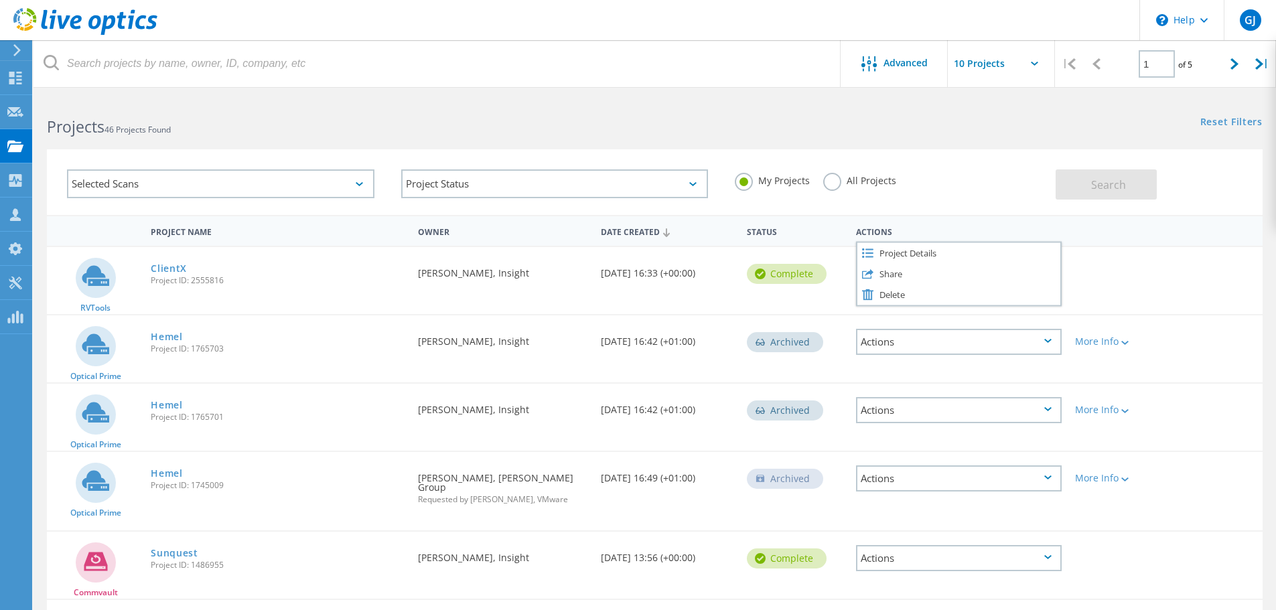
click at [734, 117] on div "Reset Filters Show Filters" at bounding box center [964, 109] width 621 height 25
click at [911, 64] on span "Advanced" at bounding box center [905, 62] width 44 height 9
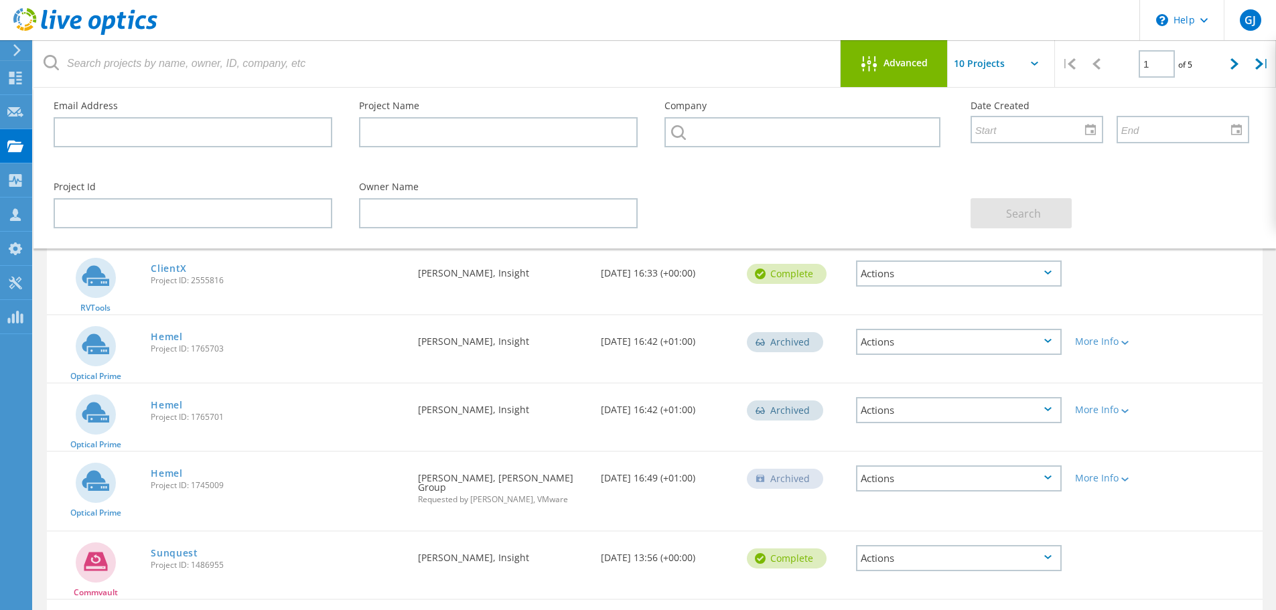
click at [789, 224] on div "Project Id Owner Name Search" at bounding box center [651, 205] width 1222 height 73
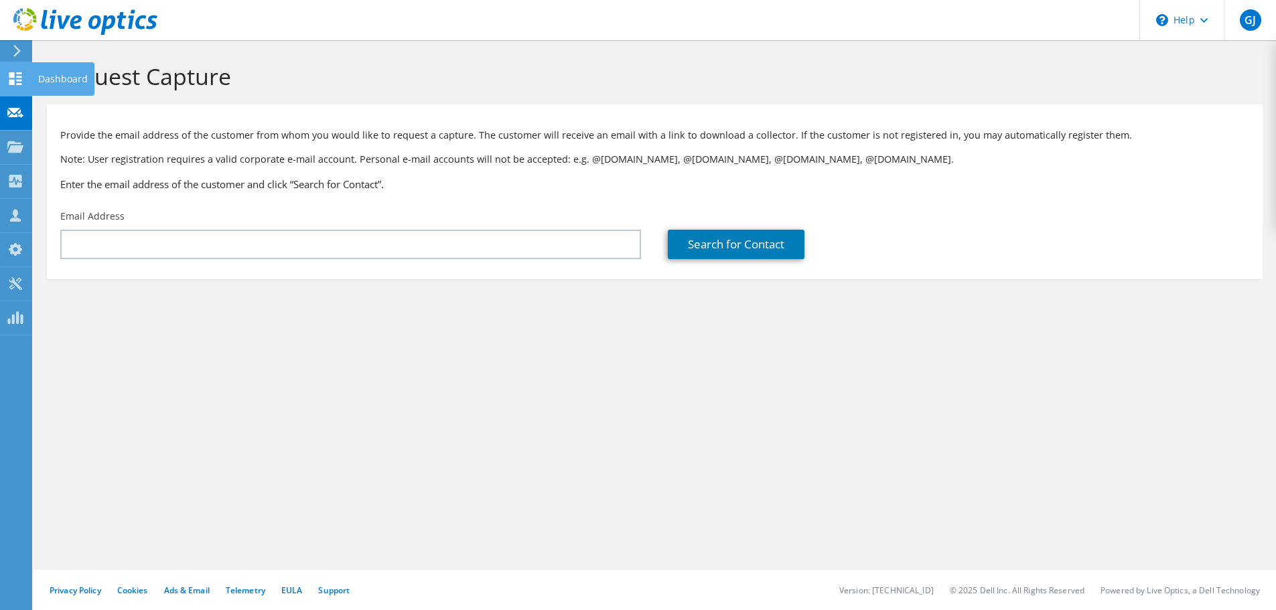
click at [15, 78] on icon at bounding box center [15, 78] width 16 height 13
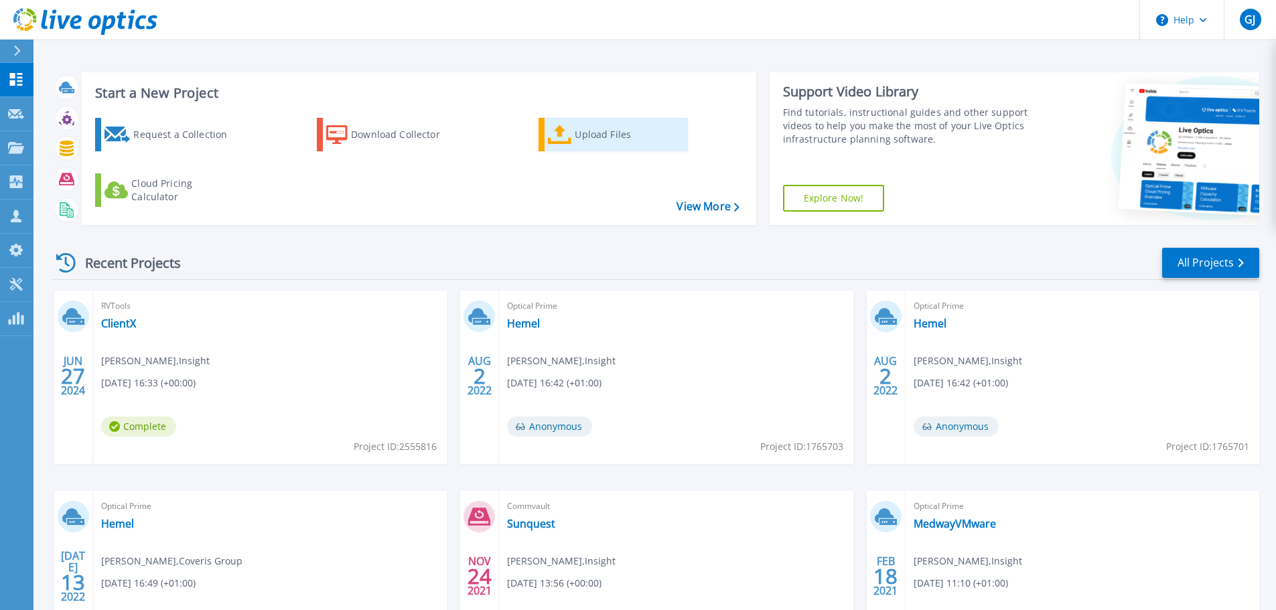
click at [578, 133] on div "Upload Files" at bounding box center [628, 134] width 107 height 27
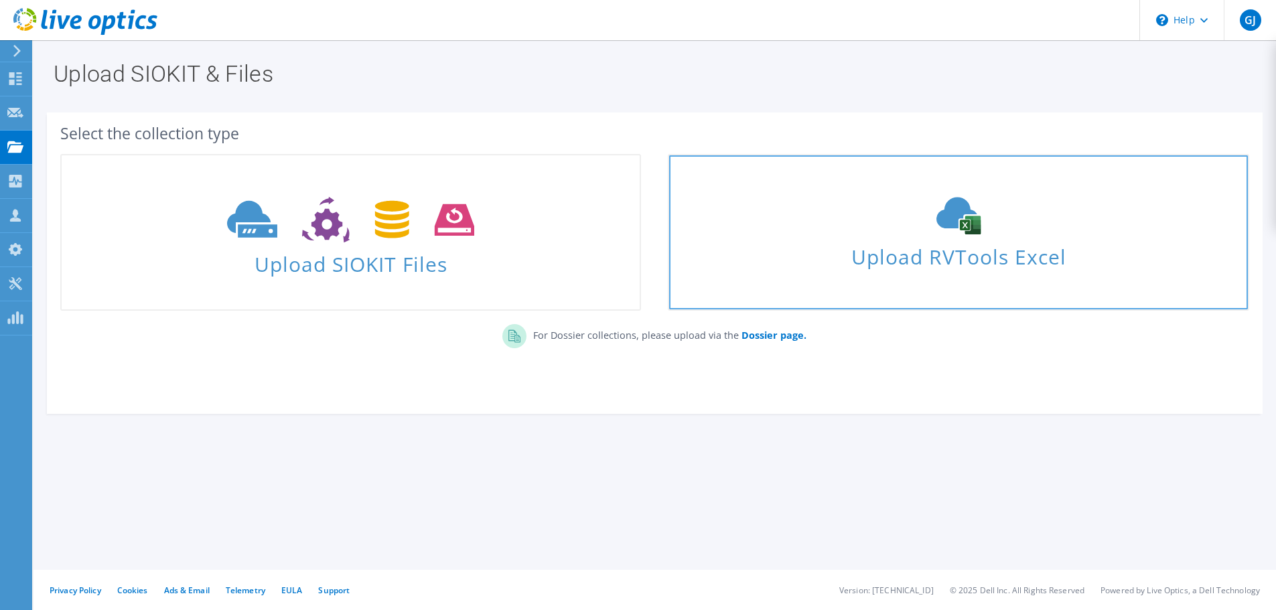
click at [997, 246] on span "Upload RVTools Excel" at bounding box center [958, 253] width 578 height 29
